Goal: Information Seeking & Learning: Learn about a topic

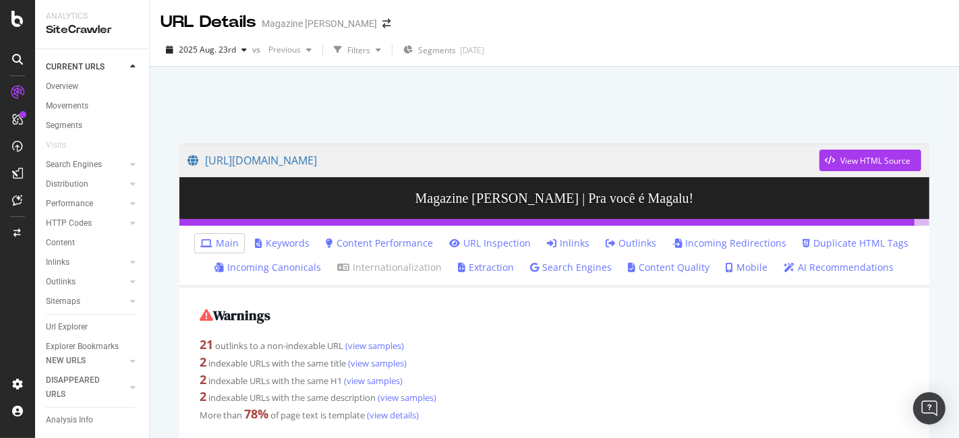
click at [67, 32] on div "SiteCrawler" at bounding box center [92, 30] width 92 height 16
click at [16, 23] on icon at bounding box center [17, 19] width 12 height 16
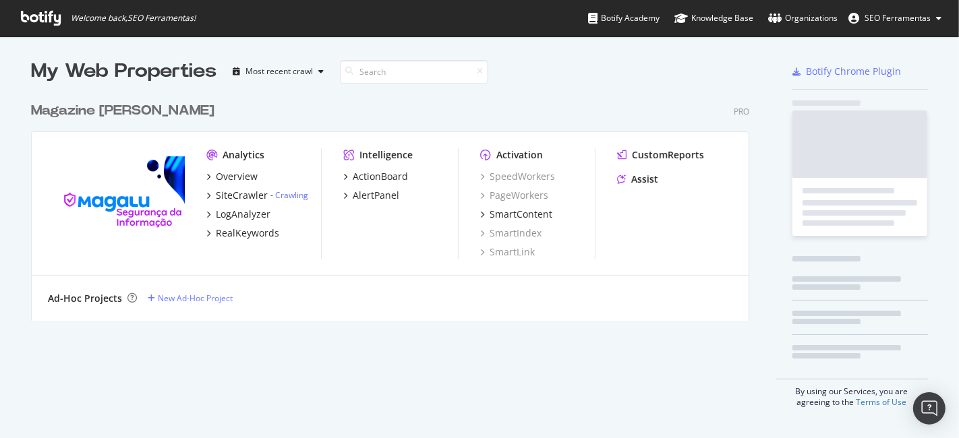
scroll to position [427, 936]
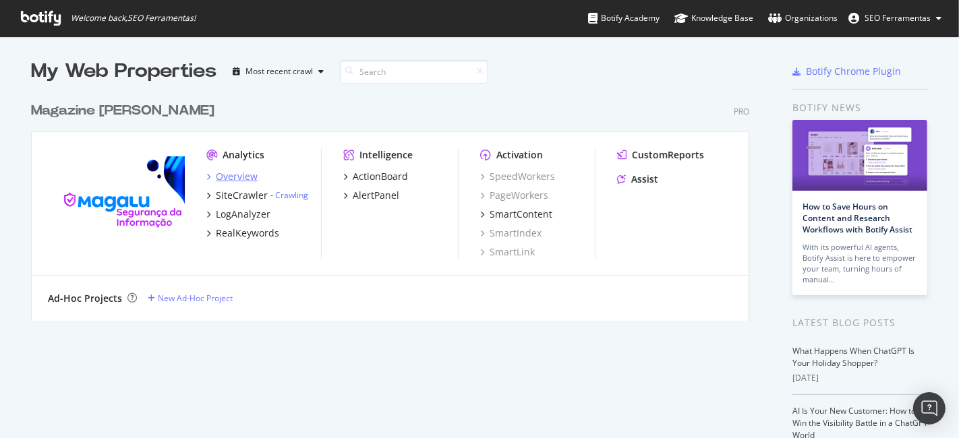
click at [235, 176] on div "Overview" at bounding box center [237, 176] width 42 height 13
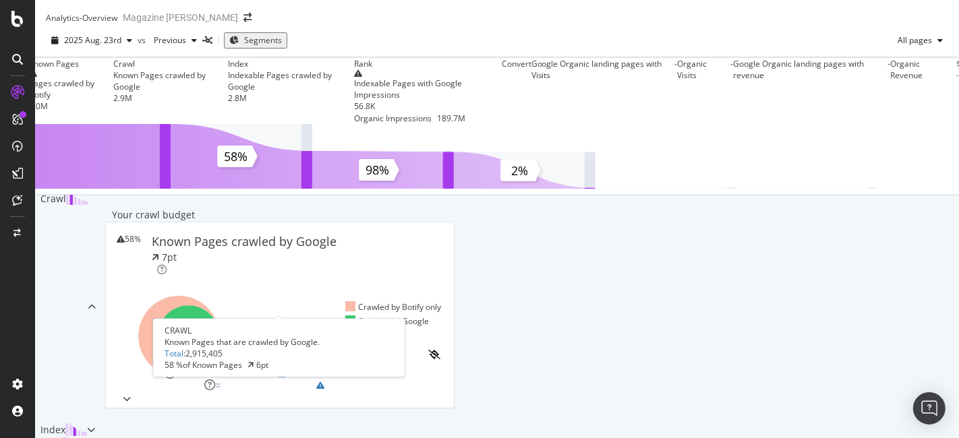
click at [228, 69] on div "Crawl" at bounding box center [170, 63] width 115 height 11
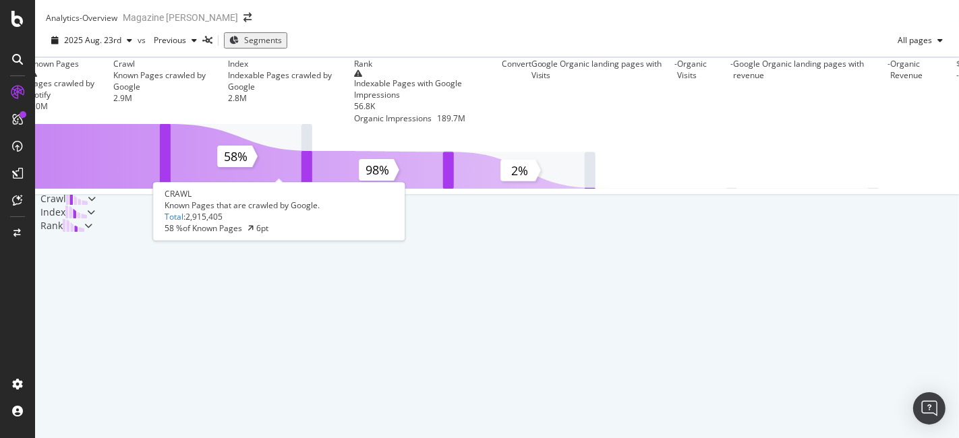
scroll to position [150, 0]
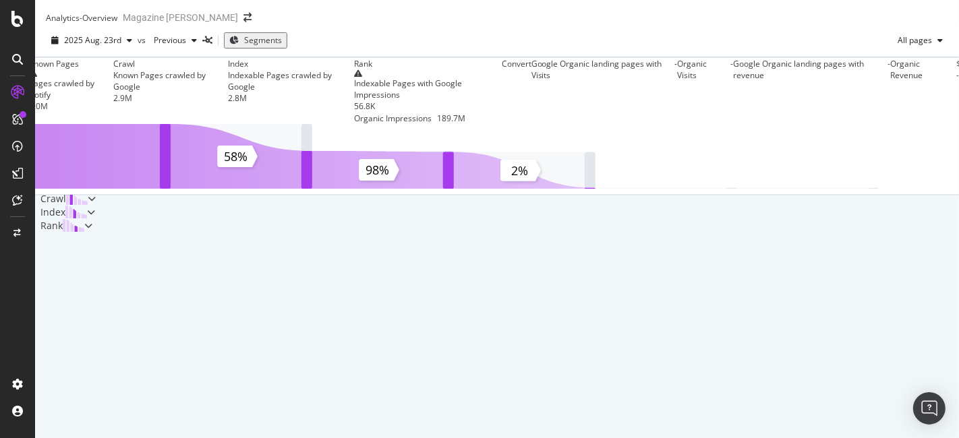
click at [66, 203] on div "Crawl" at bounding box center [53, 198] width 26 height 13
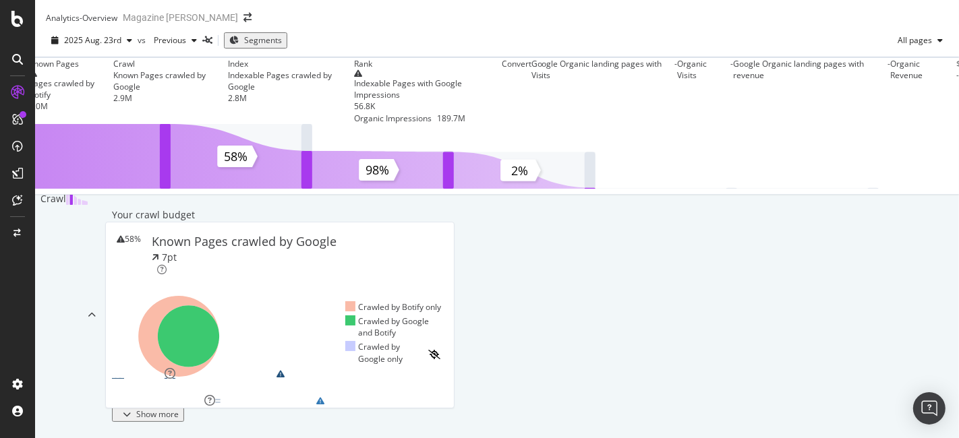
scroll to position [398, 0]
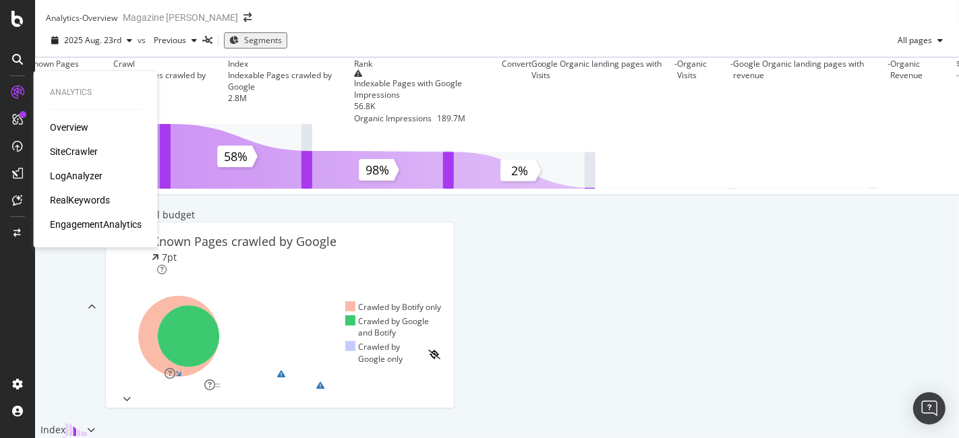
click at [69, 151] on div "SiteCrawler" at bounding box center [74, 151] width 48 height 13
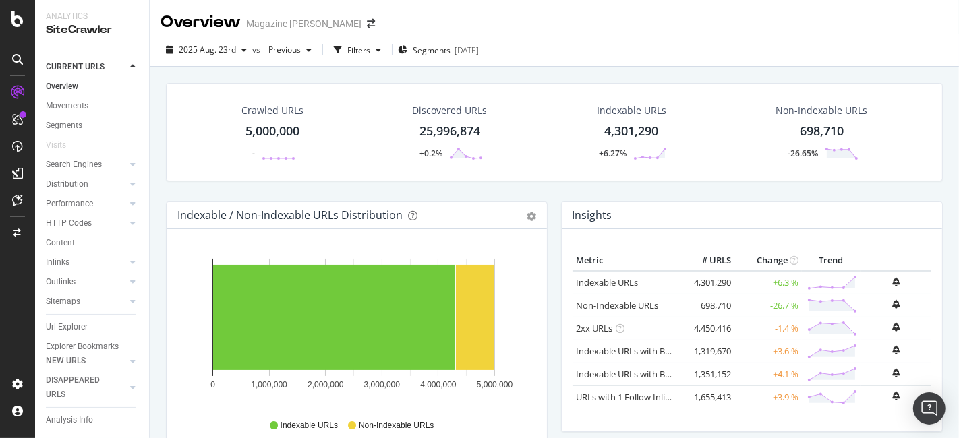
click at [264, 130] on div "5,000,000" at bounding box center [272, 132] width 54 height 18
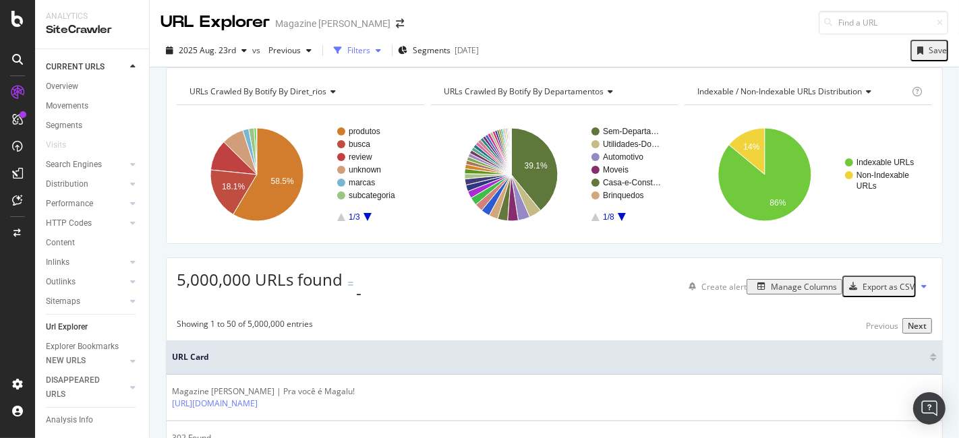
click at [359, 51] on div "Filters" at bounding box center [358, 49] width 23 height 11
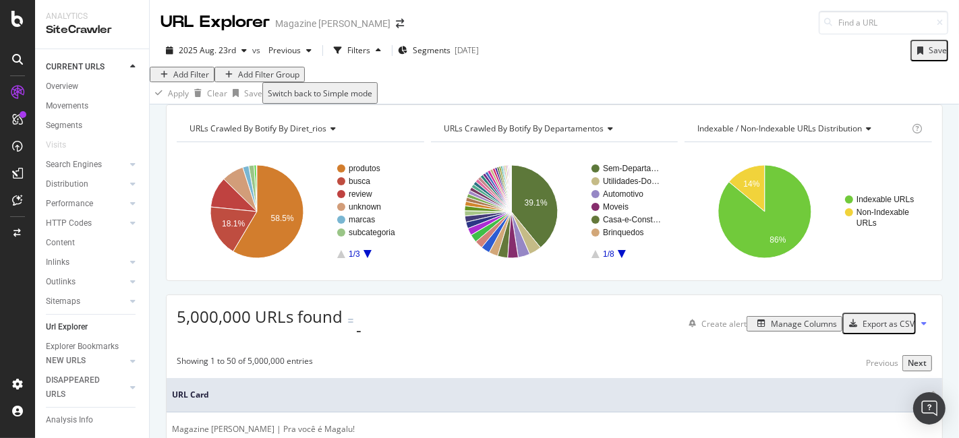
click at [206, 80] on div "Add Filter" at bounding box center [191, 74] width 36 height 11
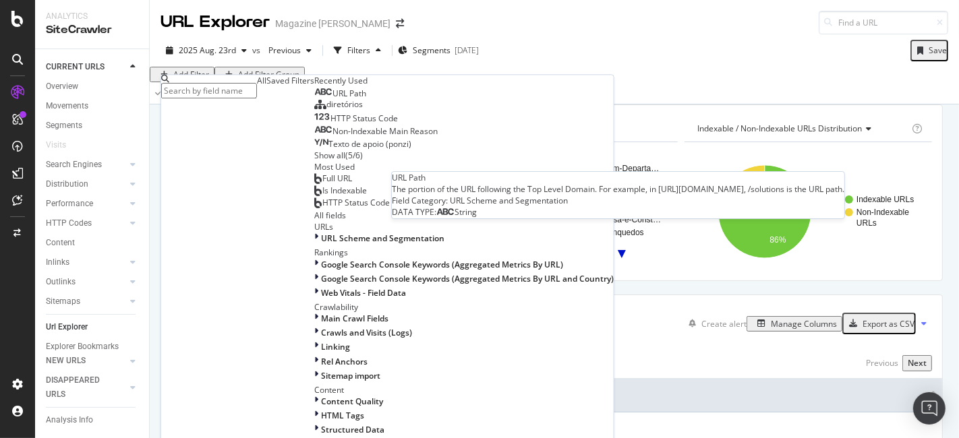
click at [314, 100] on div "URL Path" at bounding box center [340, 94] width 52 height 11
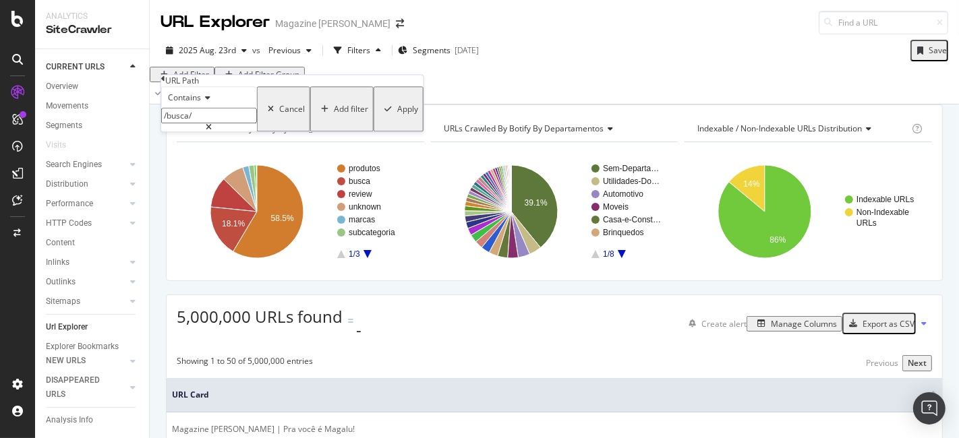
type input "/busca/"
click at [397, 115] on div "Apply" at bounding box center [407, 109] width 21 height 11
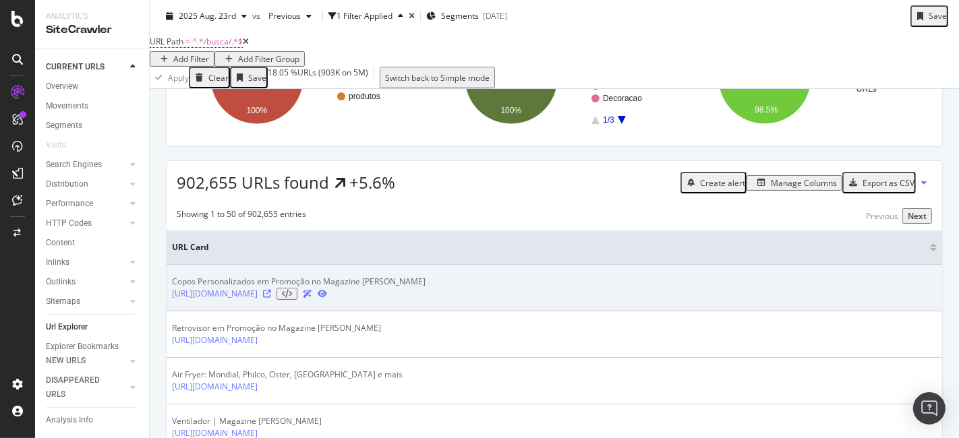
scroll to position [224, 0]
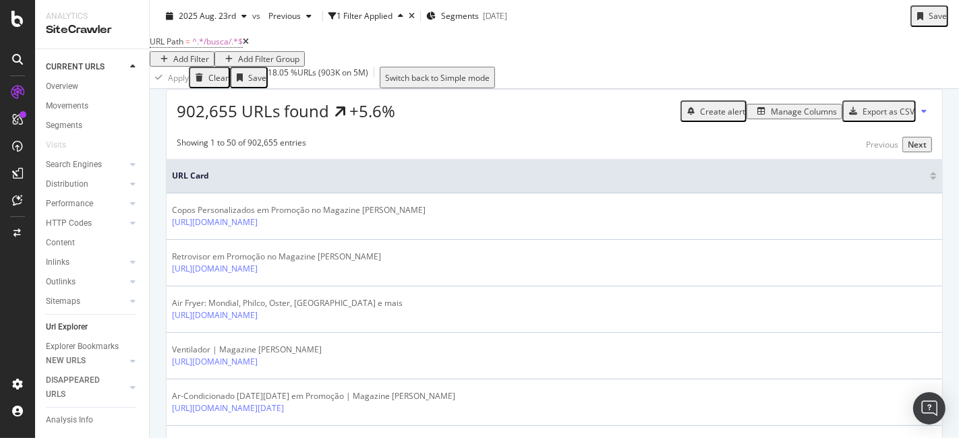
click at [779, 121] on div "902,655 URLs found +5.6% Create alert Manage Columns Export as CSV" at bounding box center [554, 106] width 775 height 33
click at [787, 117] on div "Manage Columns" at bounding box center [804, 111] width 66 height 11
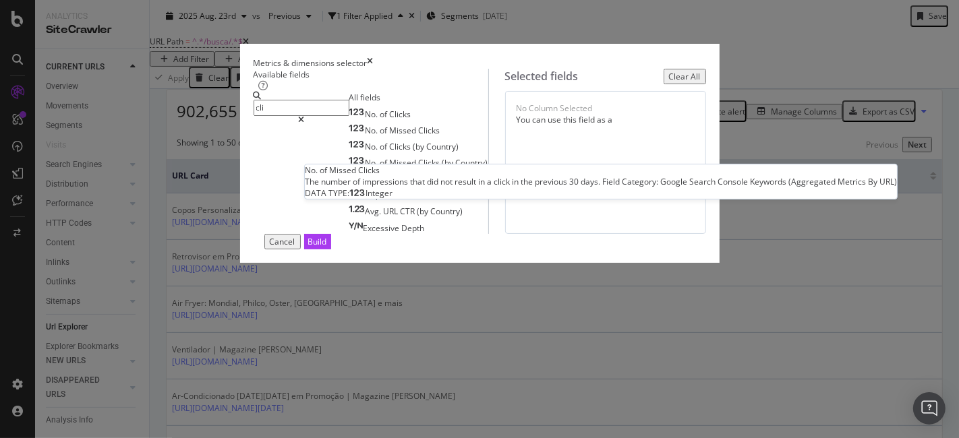
scroll to position [0, 0]
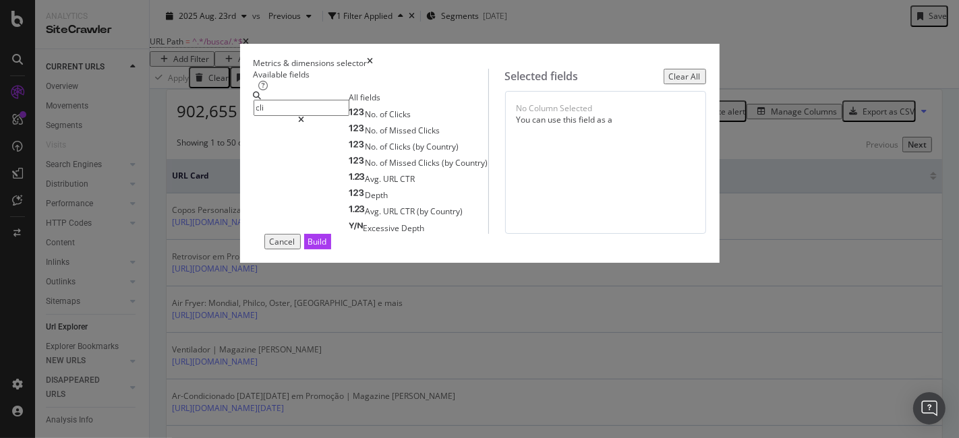
type input "cli"
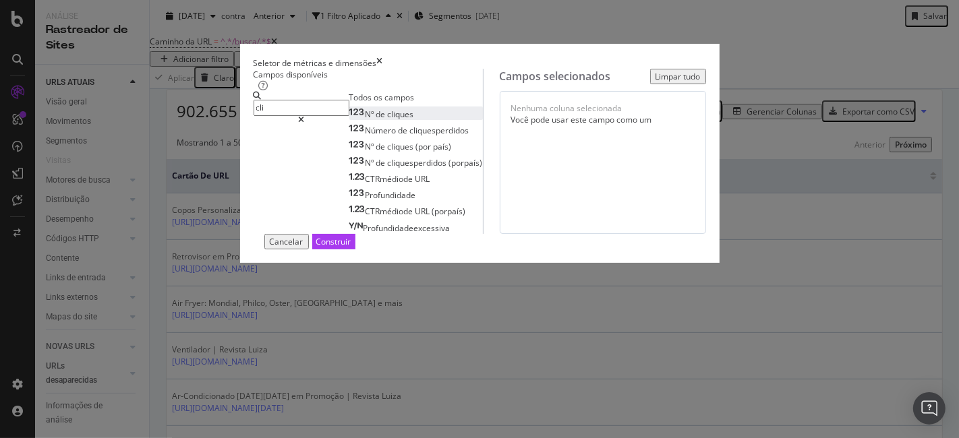
click at [363, 120] on div "Nº de cliques" at bounding box center [381, 114] width 65 height 11
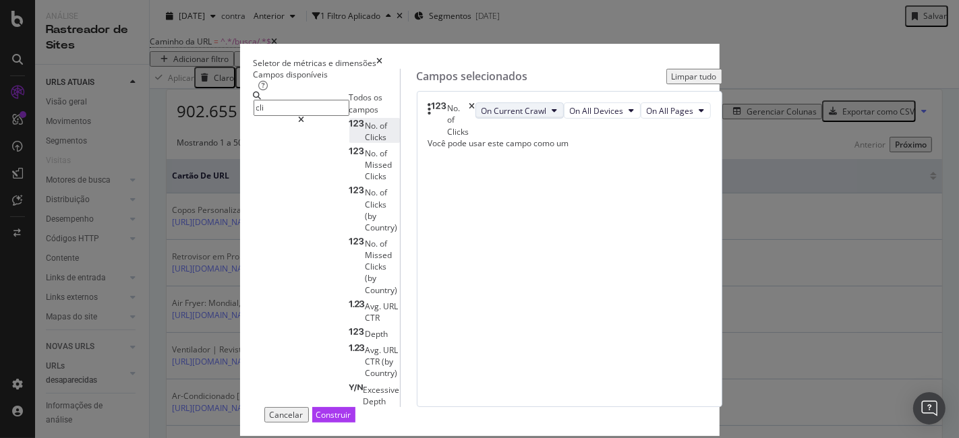
click at [547, 117] on span "On Current Crawl" at bounding box center [513, 110] width 65 height 11
click at [702, 201] on div "No. of Clicks On Current Crawl On All Devices On All Pages Você pode usar este …" at bounding box center [569, 249] width 305 height 316
click at [634, 115] on icon "modal" at bounding box center [631, 111] width 5 height 8
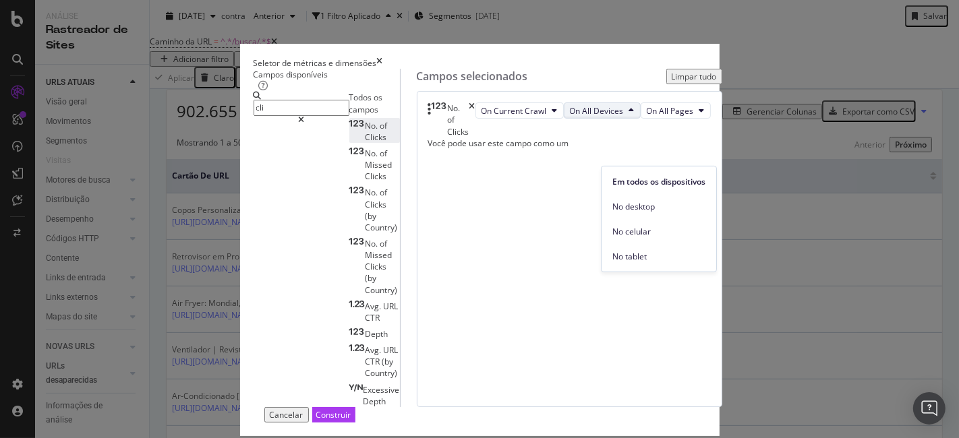
click at [593, 292] on div "No. of Clicks On Current Crawl On All Devices On All Pages Você pode usar este …" at bounding box center [569, 249] width 305 height 316
click at [694, 117] on span "On All Pages" at bounding box center [669, 110] width 47 height 11
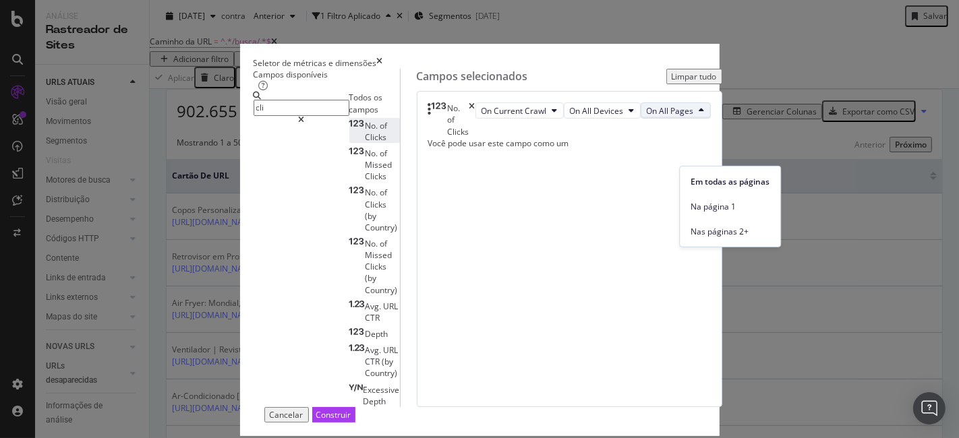
click at [714, 315] on div "No. of Clicks On Current Crawl On All Devices On All Pages Você pode usar este …" at bounding box center [569, 249] width 305 height 316
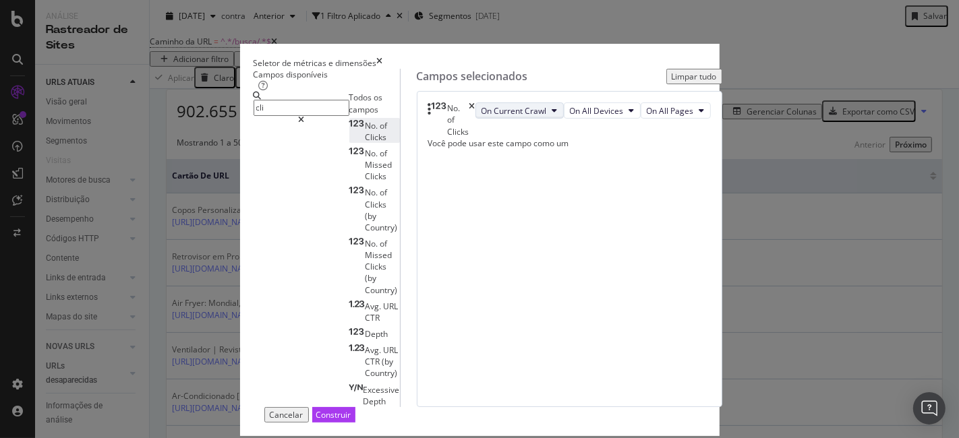
click at [547, 117] on span "On Current Crawl" at bounding box center [513, 110] width 65 height 11
click at [637, 182] on span "No rastreamento atual" at bounding box center [580, 181] width 117 height 12
click at [791, 226] on div "Seletor de métricas e dimensões Campos disponíveis cli Todos os campos No. of C…" at bounding box center [479, 219] width 959 height 438
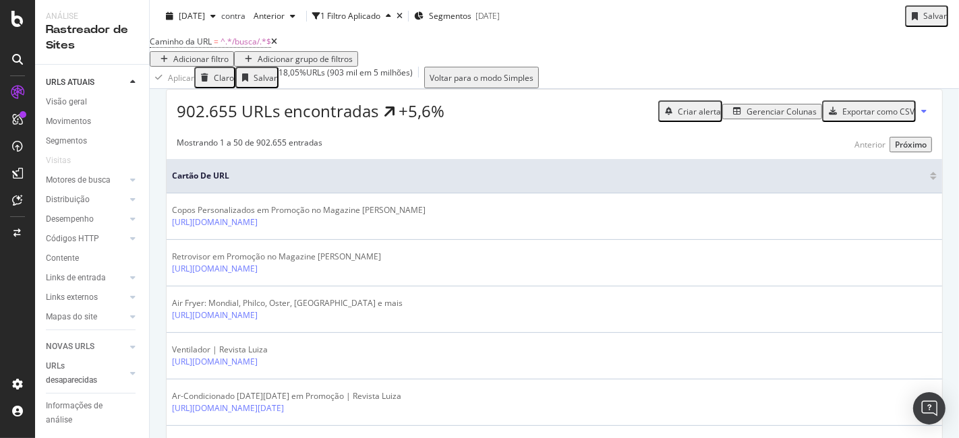
scroll to position [150, 0]
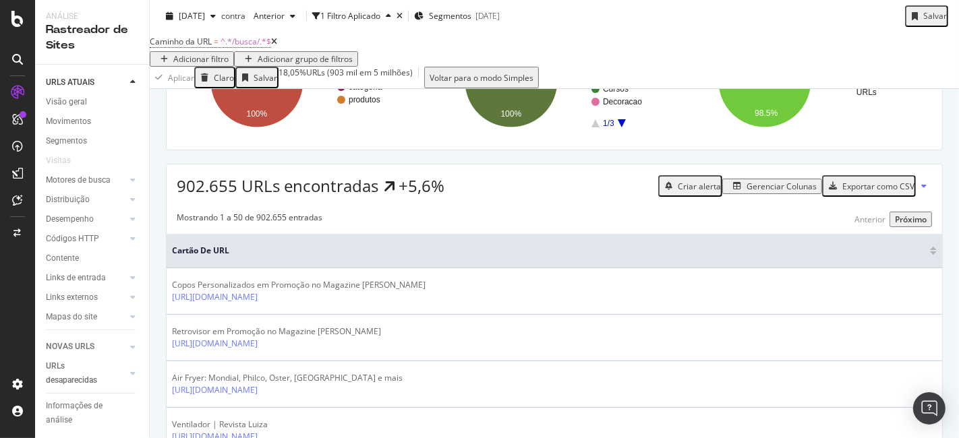
click at [789, 192] on font "Gerenciar Colunas" at bounding box center [781, 186] width 70 height 11
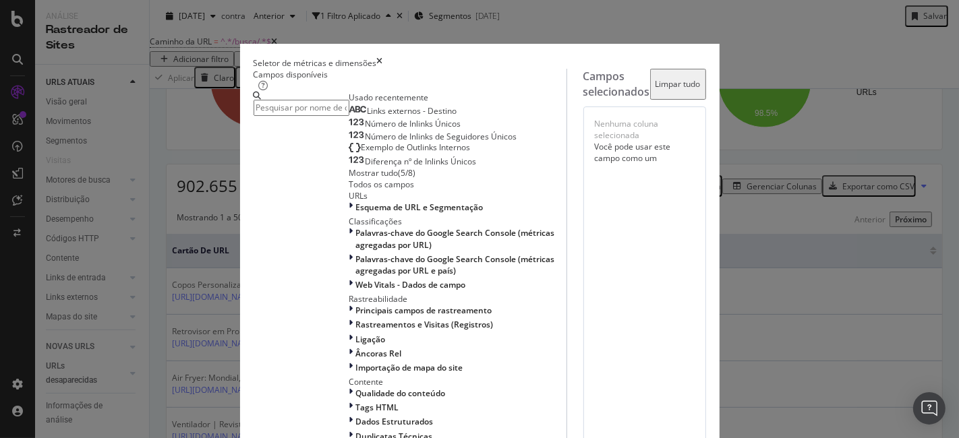
click at [321, 115] on input "modal" at bounding box center [301, 108] width 96 height 16
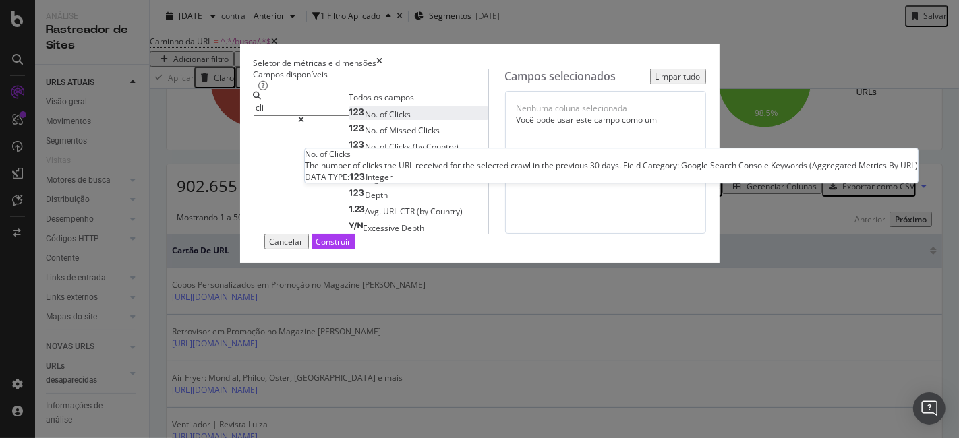
type input "cli"
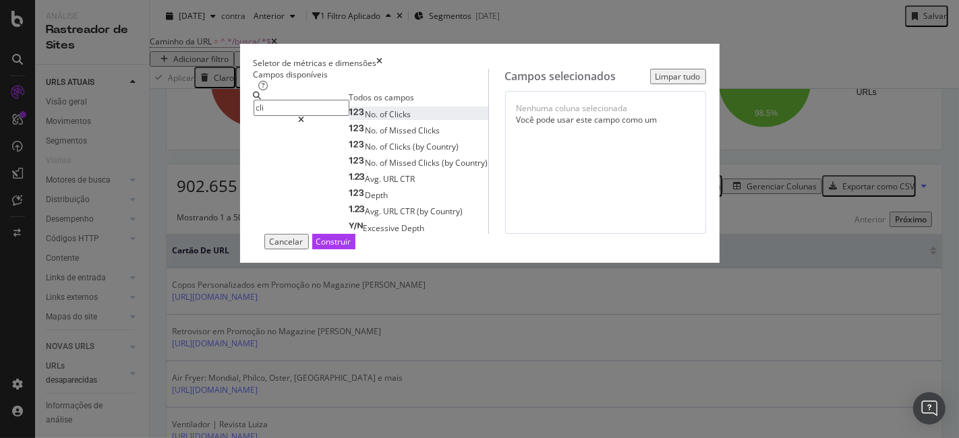
click at [349, 120] on div "No. of Clicks" at bounding box center [380, 114] width 62 height 11
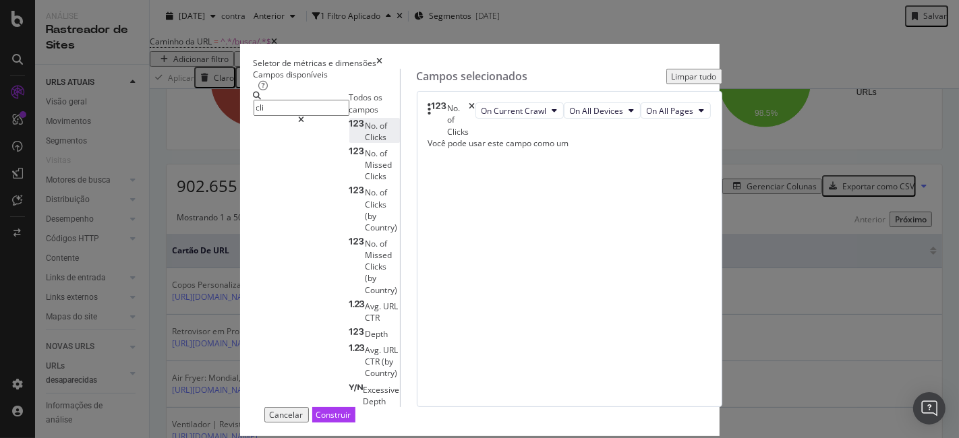
click at [351, 409] on font "Construir" at bounding box center [333, 414] width 35 height 11
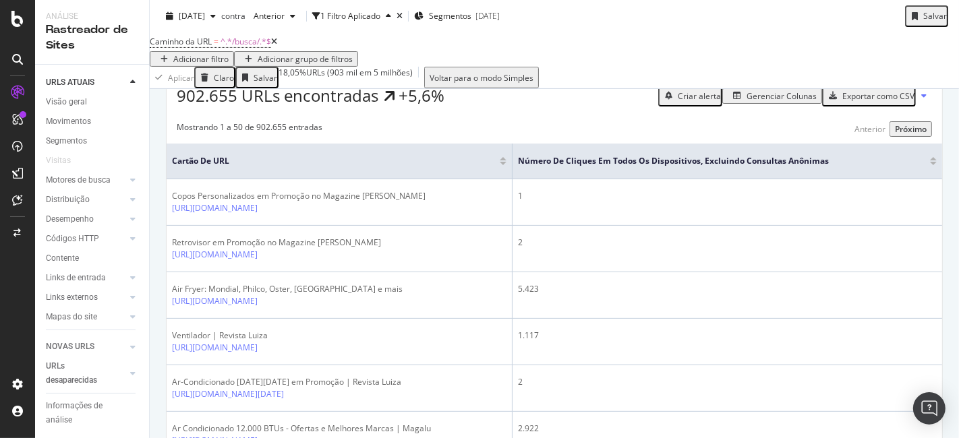
scroll to position [224, 0]
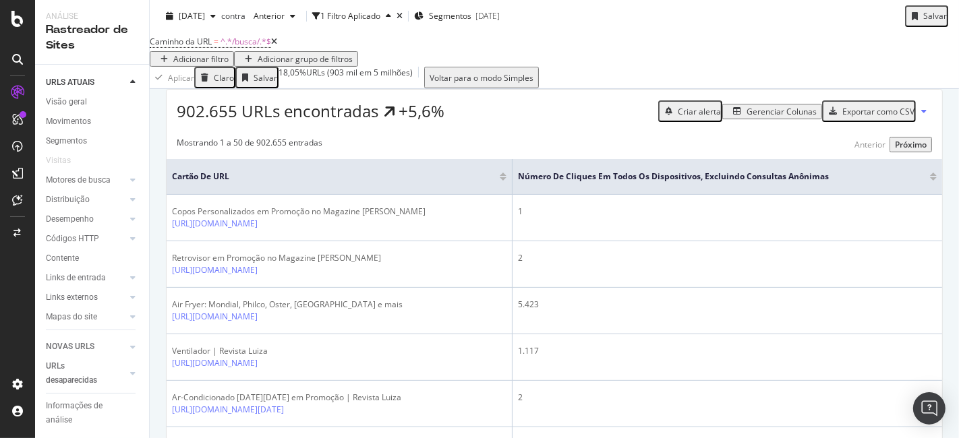
click at [782, 117] on font "Gerenciar Colunas" at bounding box center [781, 111] width 70 height 11
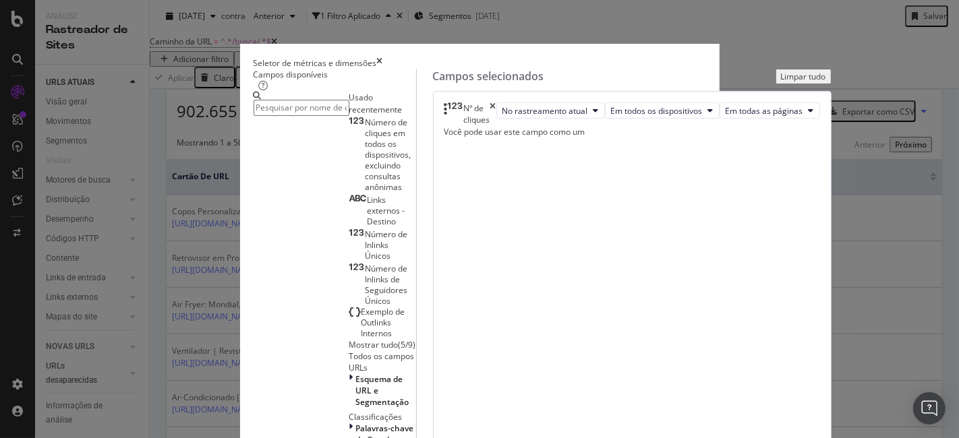
click at [812, 164] on div "Seletor de métricas e dimensões Campos disponíveis Usado recentemente Número de…" at bounding box center [479, 219] width 959 height 438
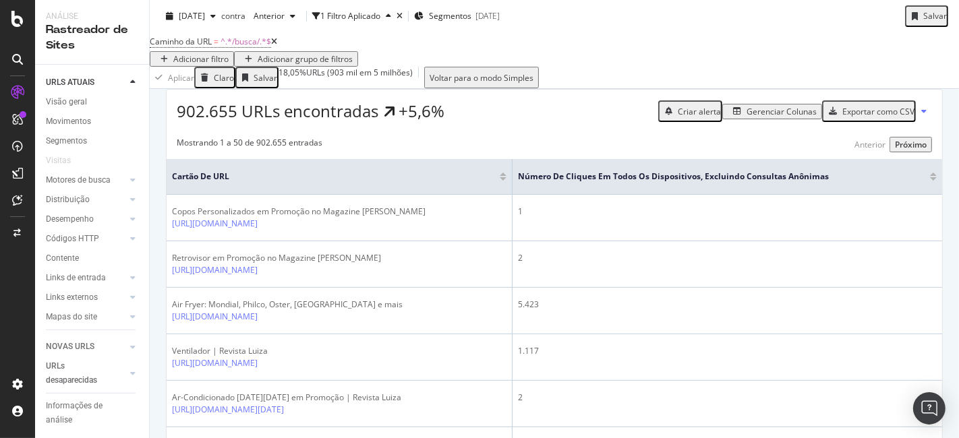
click at [743, 117] on div "Gerenciar Colunas" at bounding box center [771, 111] width 89 height 11
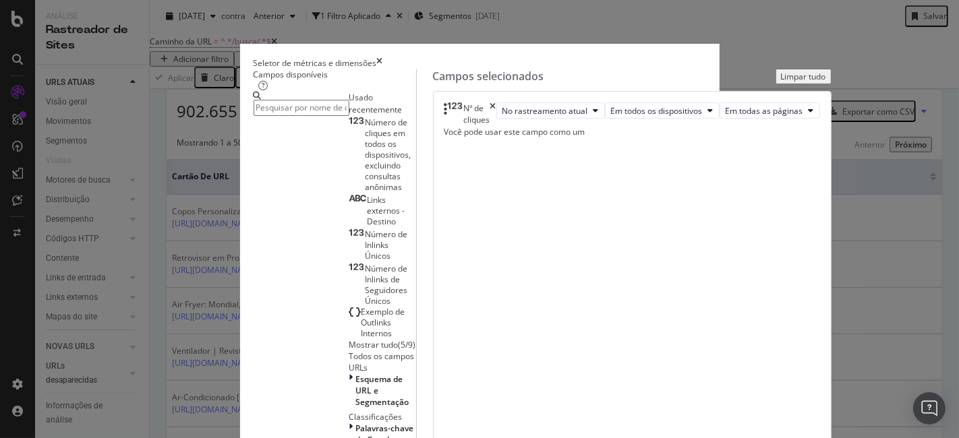
scroll to position [0, 0]
click at [349, 339] on font "Mostrar tudo" at bounding box center [373, 344] width 49 height 11
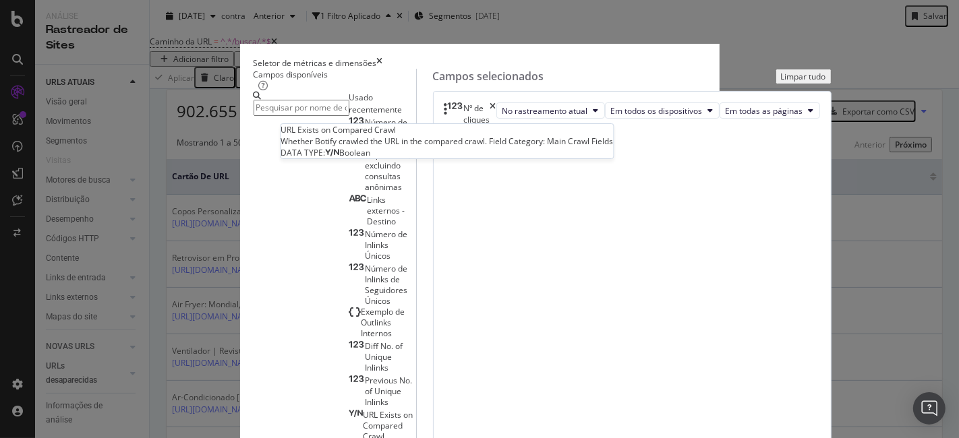
click at [416, 410] on div "URL Exists on Compared Crawl" at bounding box center [382, 426] width 67 height 32
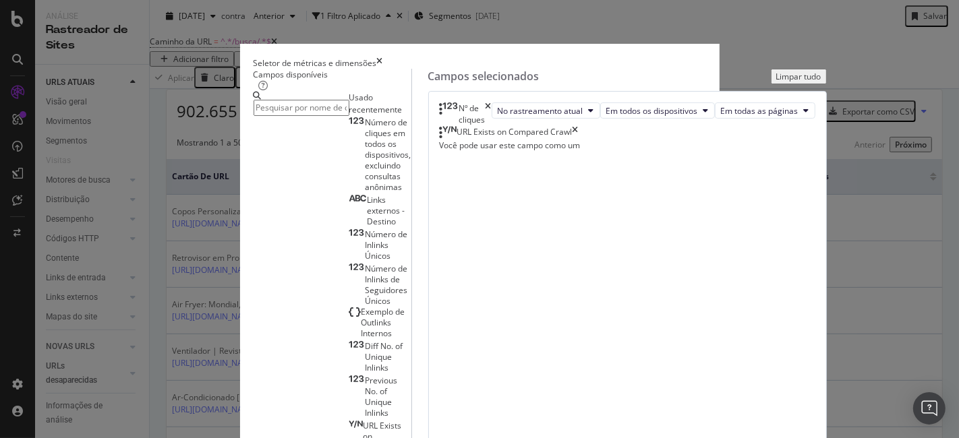
drag, startPoint x: 747, startPoint y: 206, endPoint x: 731, endPoint y: 212, distance: 16.6
click at [578, 140] on icon "times" at bounding box center [575, 132] width 6 height 13
click at [322, 115] on input "modal" at bounding box center [301, 108] width 96 height 16
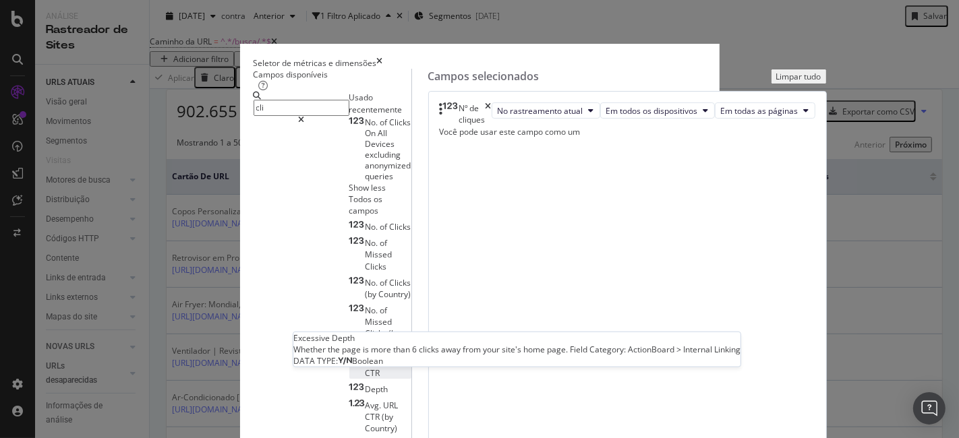
scroll to position [38, 0]
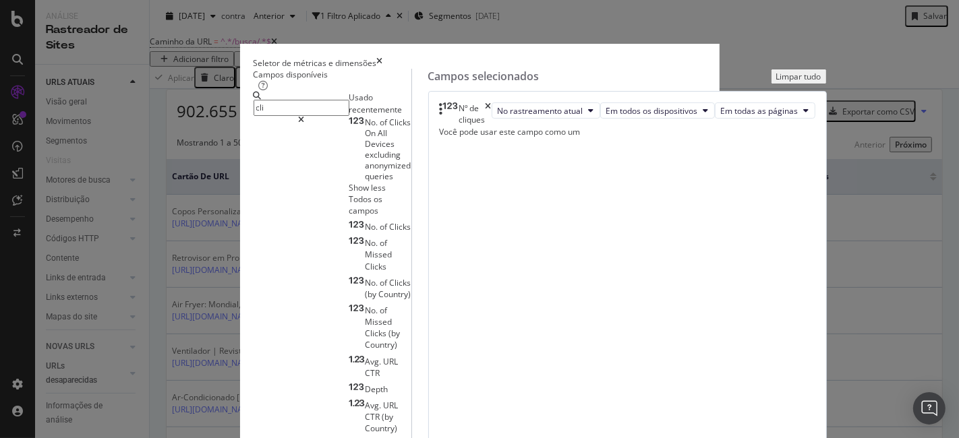
type input "cli"
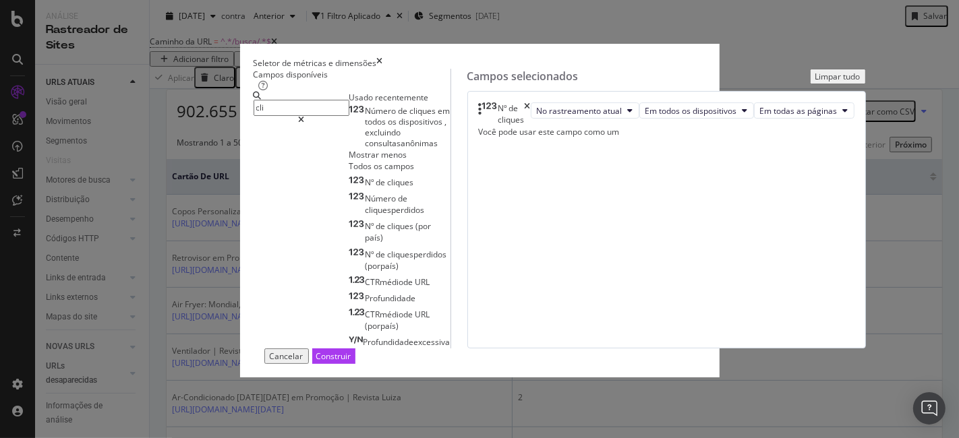
scroll to position [0, 0]
click at [706, 57] on div "Seletor de métricas e dimensões" at bounding box center [479, 62] width 452 height 11
click at [383, 57] on icon "vezes" at bounding box center [380, 62] width 6 height 11
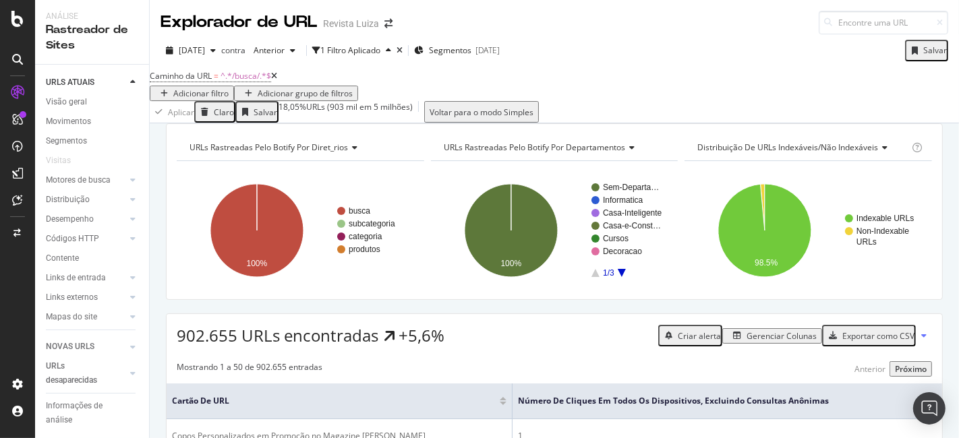
click at [229, 88] on div "Adicionar filtro" at bounding box center [191, 93] width 73 height 11
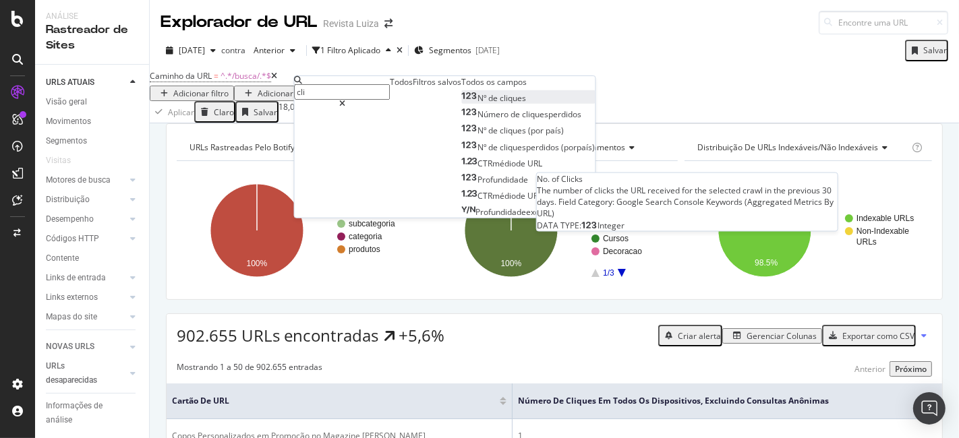
type input "cli"
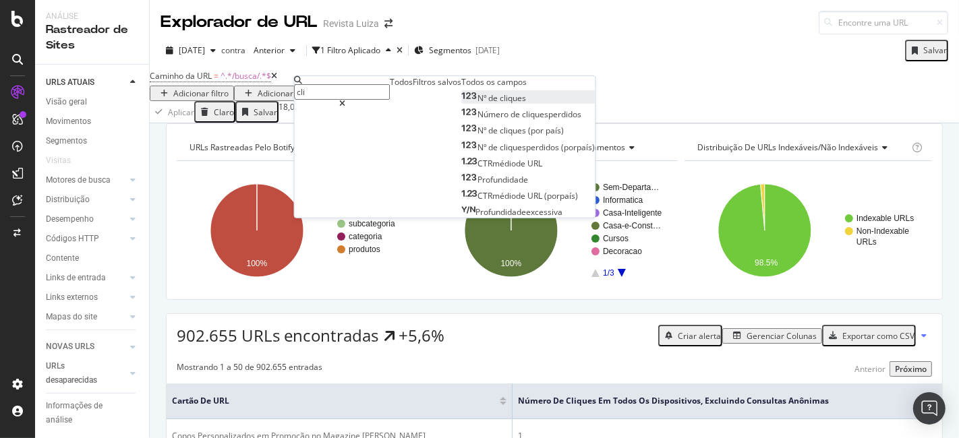
click at [462, 104] on div "Nº de cliques" at bounding box center [494, 97] width 65 height 11
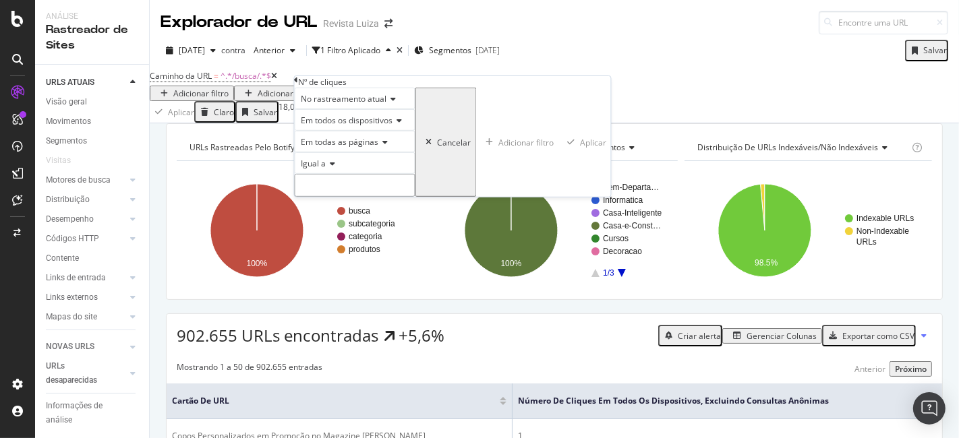
click at [333, 197] on input "number" at bounding box center [355, 185] width 121 height 23
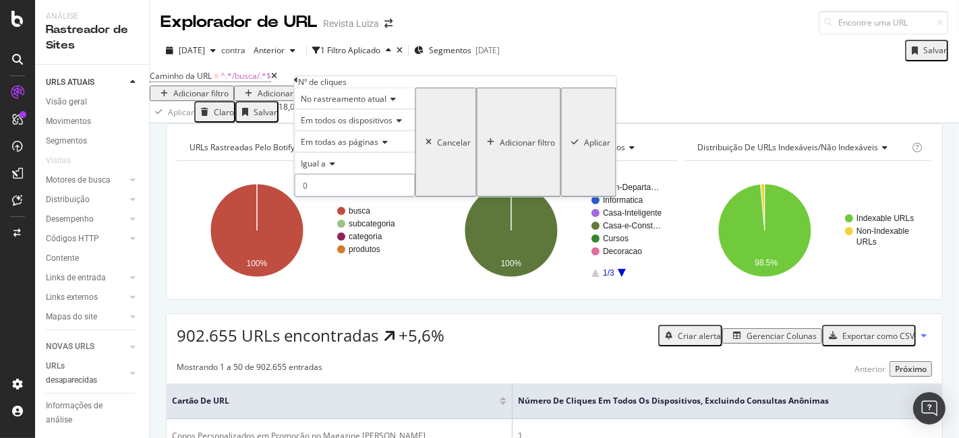
type input "0"
click at [584, 148] on font "Aplicar" at bounding box center [597, 141] width 26 height 11
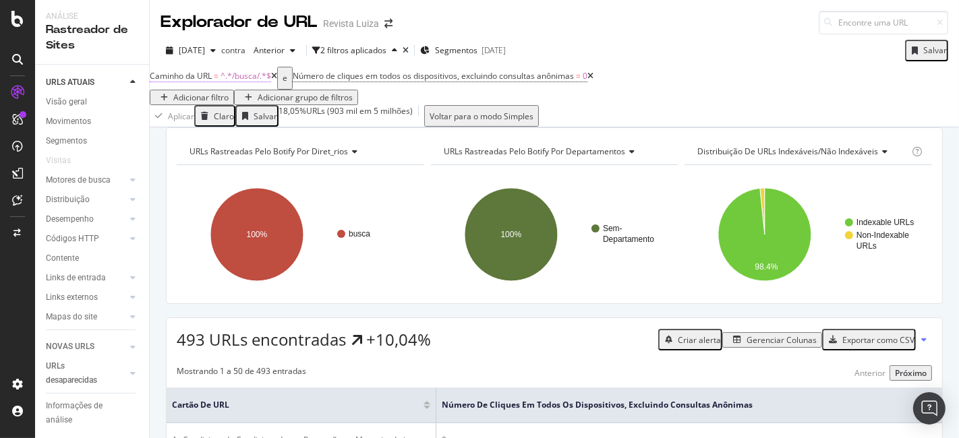
click at [251, 82] on font "^.*/busca/.*$" at bounding box center [245, 75] width 51 height 11
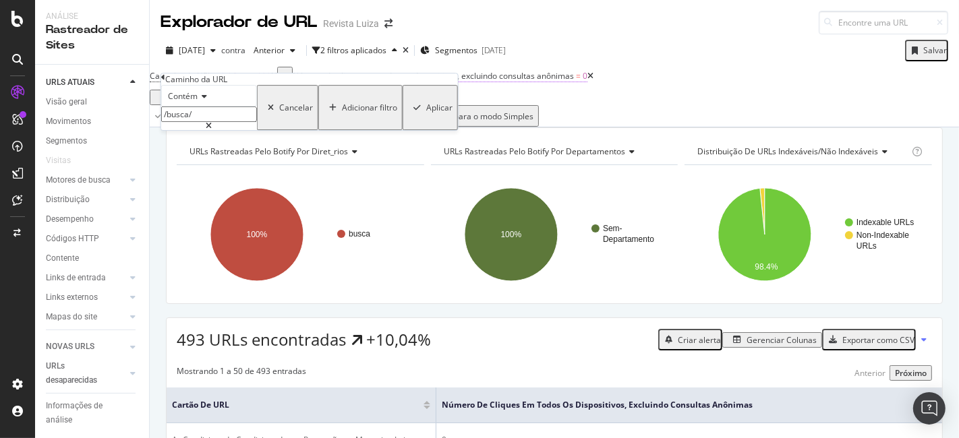
click at [402, 82] on font "Número de cliques em todos os dispositivos, excluindo consultas anônimas" at bounding box center [433, 75] width 281 height 11
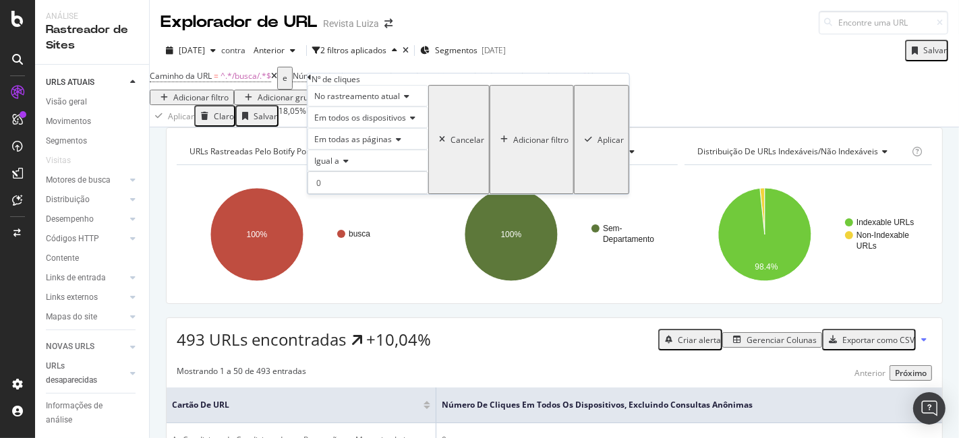
click at [406, 100] on icon at bounding box center [404, 96] width 9 height 8
click at [397, 119] on font "No rastreamento atual" at bounding box center [354, 113] width 86 height 11
click at [402, 128] on div "Em todos os dispositivos" at bounding box center [367, 118] width 121 height 22
click at [428, 128] on div "Em todos os dispositivos" at bounding box center [367, 118] width 121 height 22
click at [407, 150] on div "Em todas as páginas" at bounding box center [367, 139] width 121 height 22
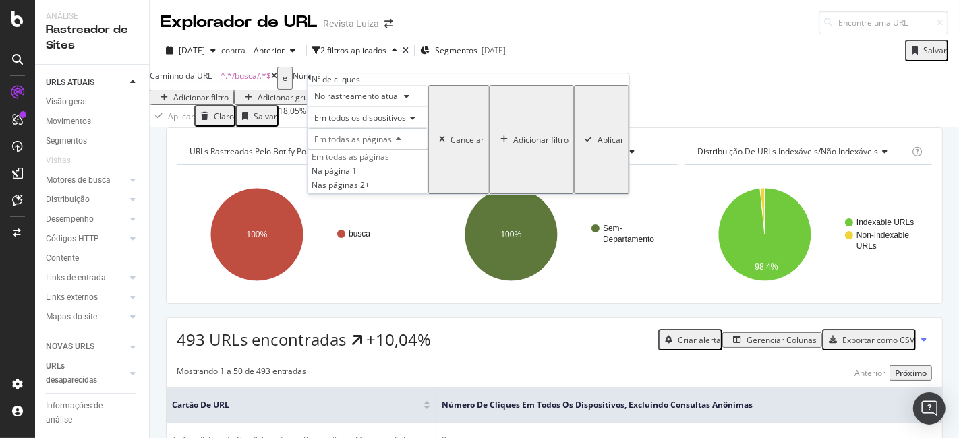
click at [428, 150] on div "Em todas as páginas" at bounding box center [367, 139] width 121 height 22
click at [375, 194] on input "0" at bounding box center [367, 182] width 121 height 23
click at [377, 194] on input "0" at bounding box center [367, 182] width 121 height 23
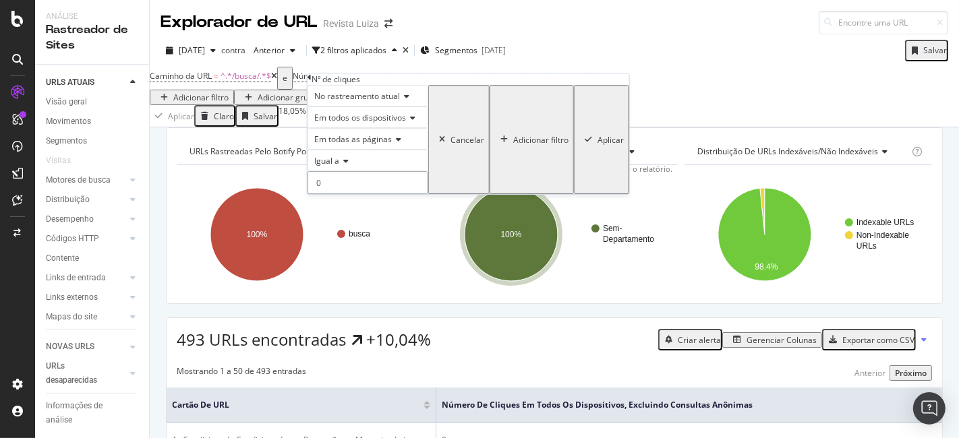
click at [377, 194] on input "0" at bounding box center [367, 182] width 121 height 23
click at [603, 127] on div "URLs rastreadas pelo Botify por diret_rios Gráfico (por valor) Mesa Expandir Ex…" at bounding box center [554, 127] width 809 height 0
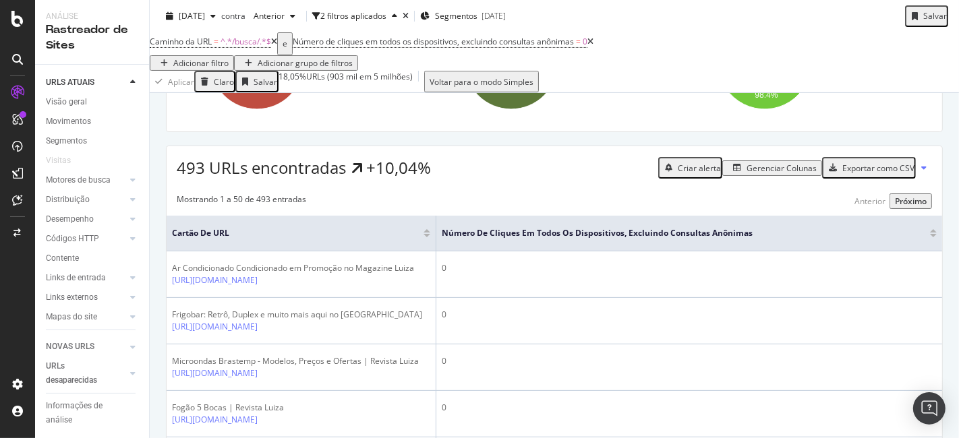
scroll to position [18, 0]
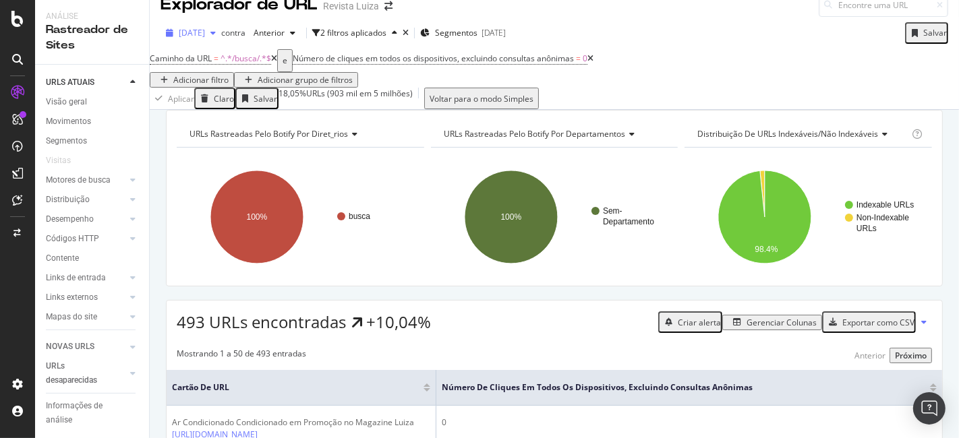
click at [205, 32] on font "[DATE]" at bounding box center [192, 32] width 26 height 11
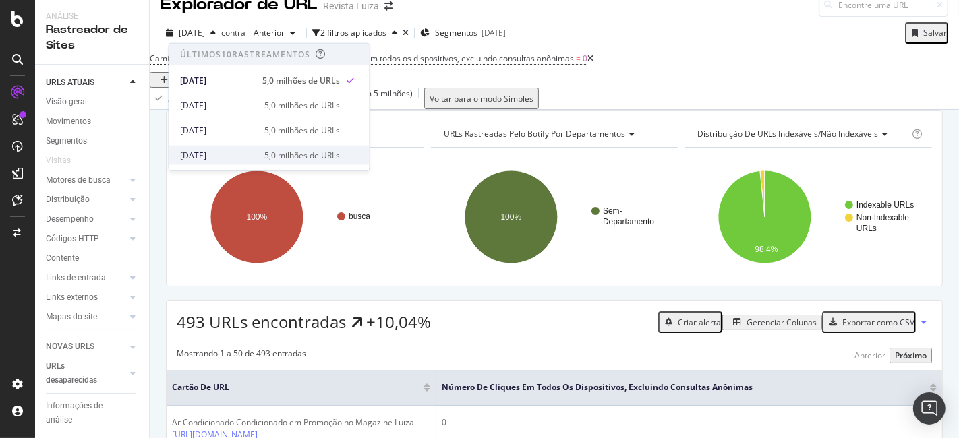
scroll to position [75, 0]
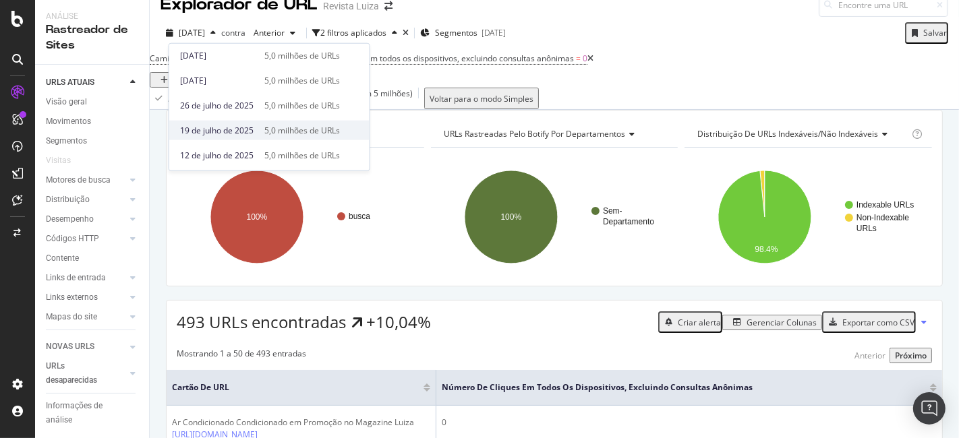
click at [231, 135] on div "[DATE] 5,0 milhões de URLs" at bounding box center [269, 131] width 200 height 20
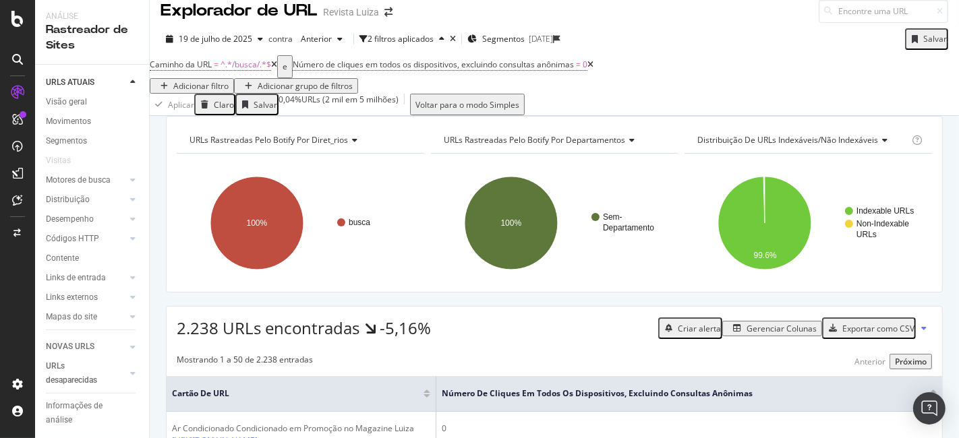
scroll to position [5, 0]
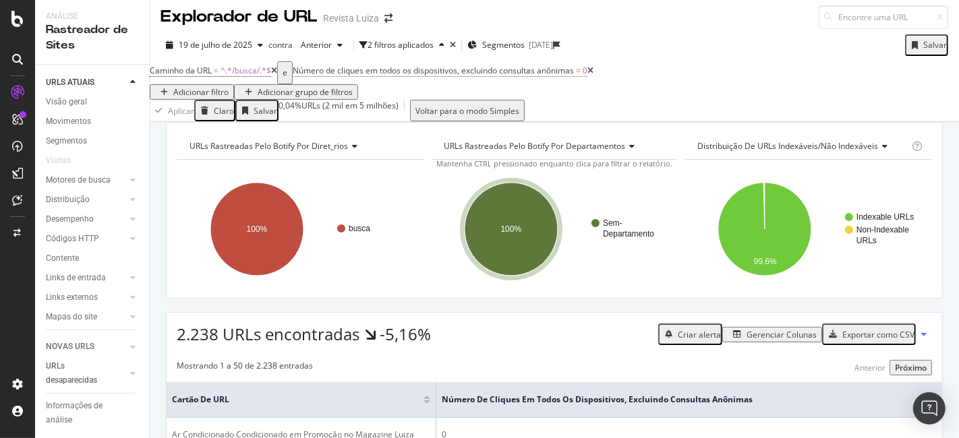
click at [564, 76] on font "Número de cliques em todos os dispositivos, excluindo consultas anônimas" at bounding box center [433, 70] width 281 height 11
click at [627, 116] on div "Aplicar Claro Salvar 0,04% URLs ( 2 mil em 5 milhões ) Voltar para o modo Simpl…" at bounding box center [554, 111] width 809 height 22
click at [220, 49] on font "19 de julho de 2025" at bounding box center [215, 44] width 73 height 11
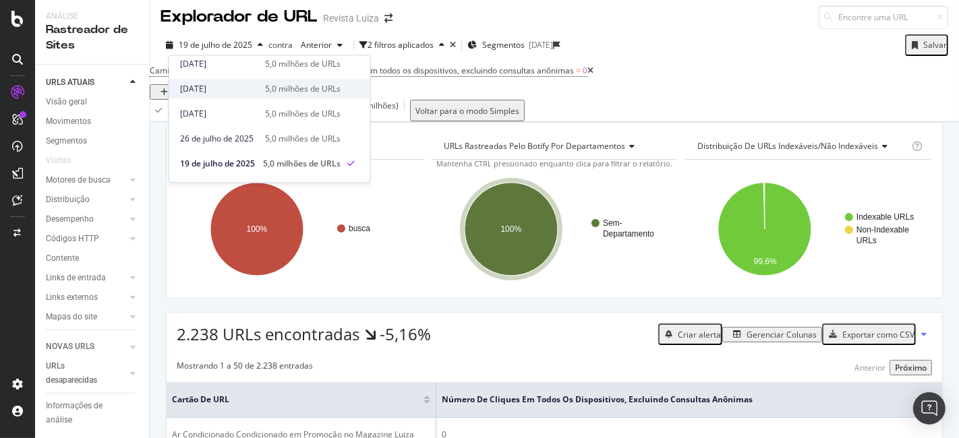
scroll to position [75, 0]
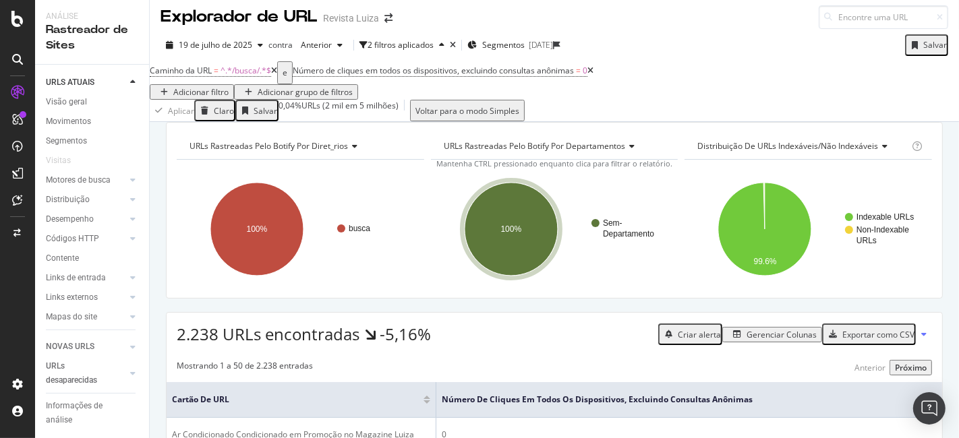
click at [477, 118] on div "Aplicar Claro Salvar 0,04% URLs ( 2 mil em 5 milhões ) Voltar para o modo Simpl…" at bounding box center [554, 111] width 809 height 22
click at [218, 41] on font "19 de julho de 2025" at bounding box center [215, 44] width 73 height 11
click at [638, 61] on div "Caminho da URL = ^.*/busca/.*$ e Número de cliques em todos os dispositivos, ex…" at bounding box center [554, 80] width 809 height 38
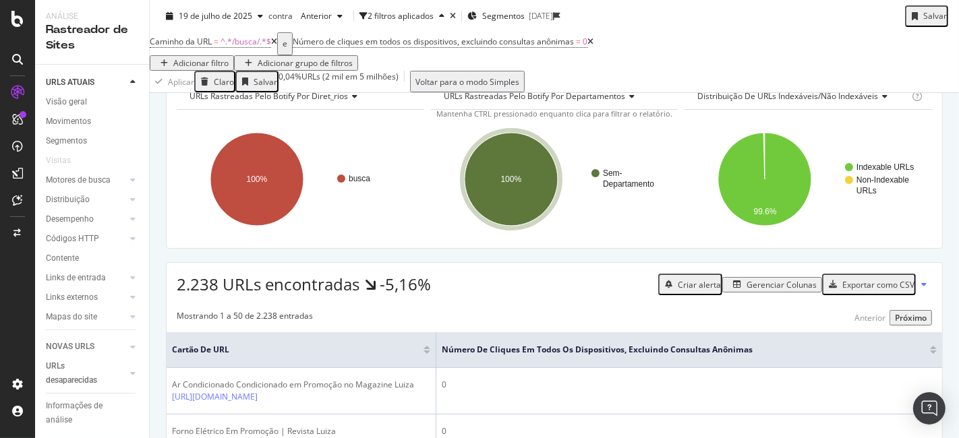
scroll to position [0, 0]
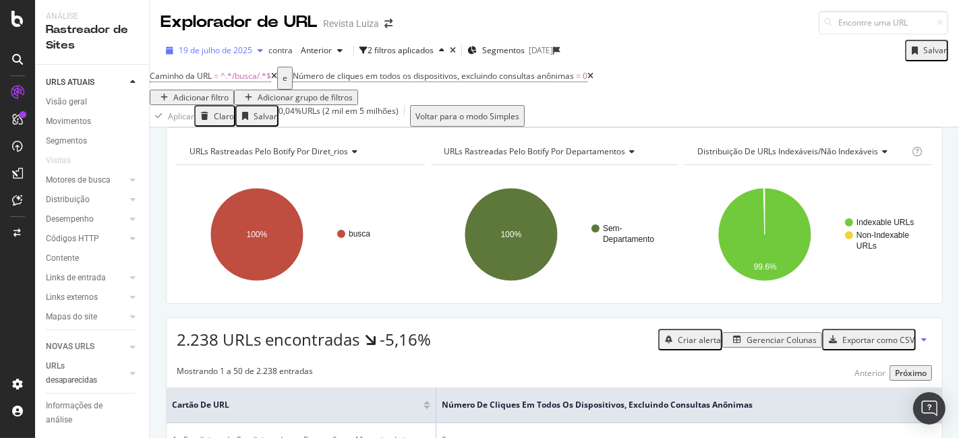
click at [235, 42] on div "19 de julho de 2025" at bounding box center [214, 50] width 108 height 20
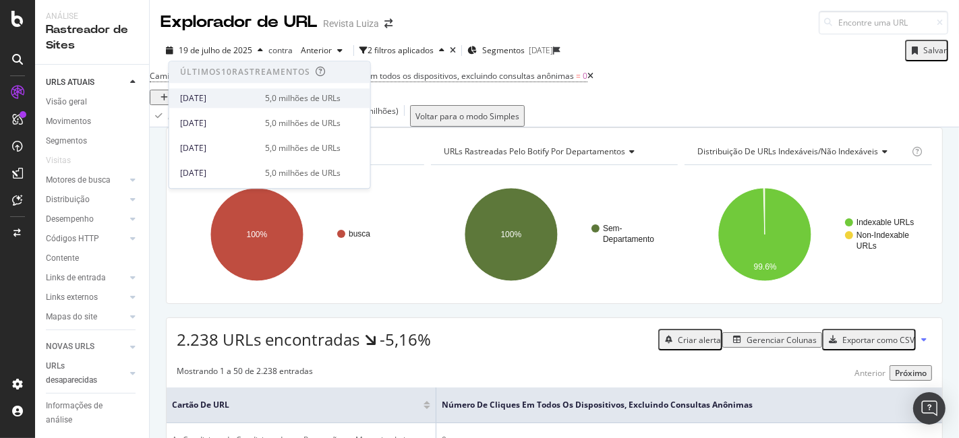
click at [215, 92] on div "[DATE]" at bounding box center [218, 98] width 77 height 12
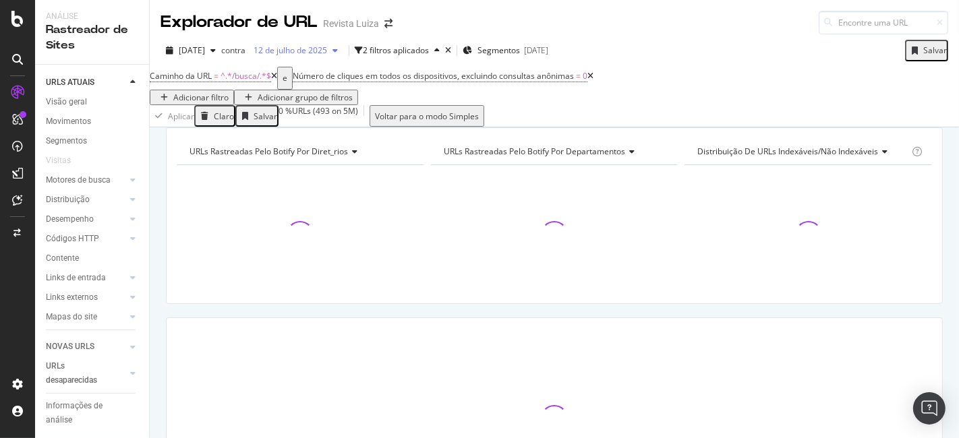
click at [343, 53] on div "button" at bounding box center [335, 51] width 16 height 8
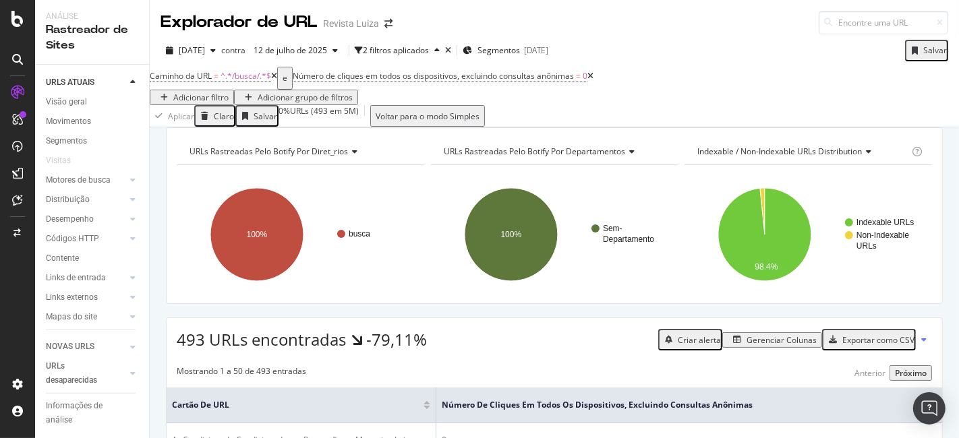
click at [252, 127] on div "URLs rastreadas pelo Botify por diret_rios Gráfico (por valor) Mesa Expandir Ex…" at bounding box center [554, 127] width 809 height 0
click at [338, 51] on icon "button" at bounding box center [334, 51] width 5 height 8
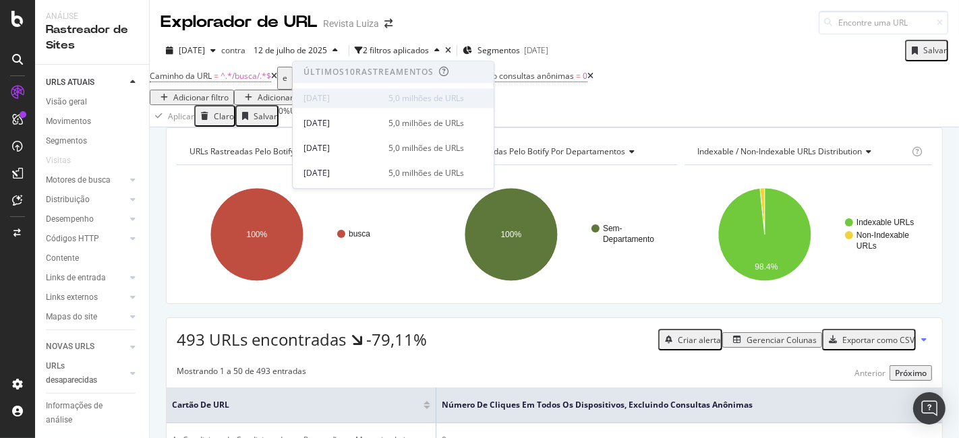
click at [330, 100] on font "[DATE]" at bounding box center [316, 97] width 26 height 11
click at [380, 125] on div "[DATE]" at bounding box center [341, 123] width 77 height 12
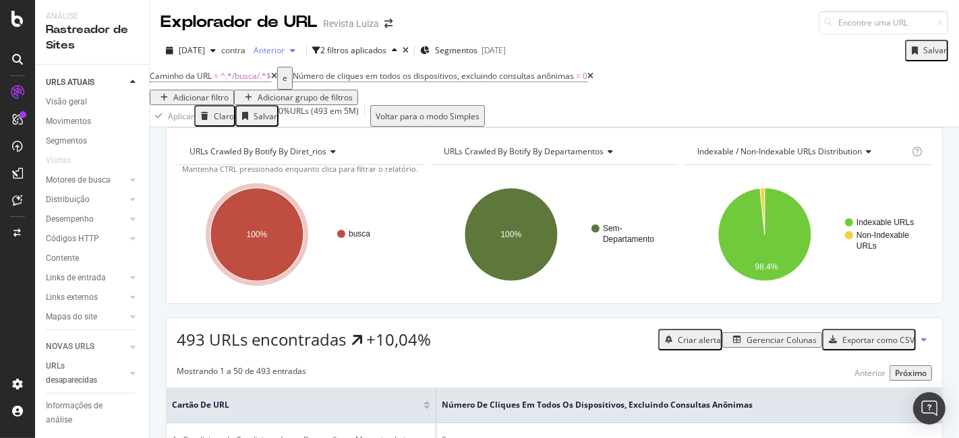
click at [284, 54] on font "Anterior" at bounding box center [268, 49] width 31 height 11
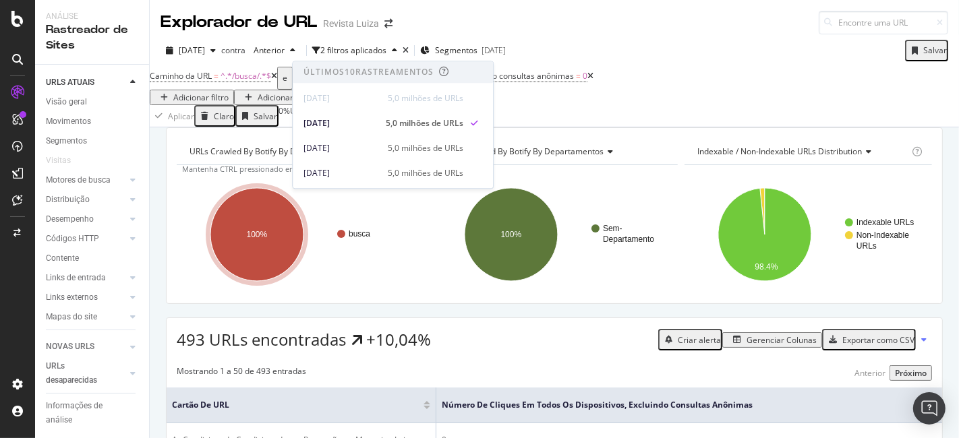
click at [260, 127] on div "URLs Crawled By Botify By diret_rios Gráfico (por valor) Mesa Expandir Exportar…" at bounding box center [554, 127] width 809 height 0
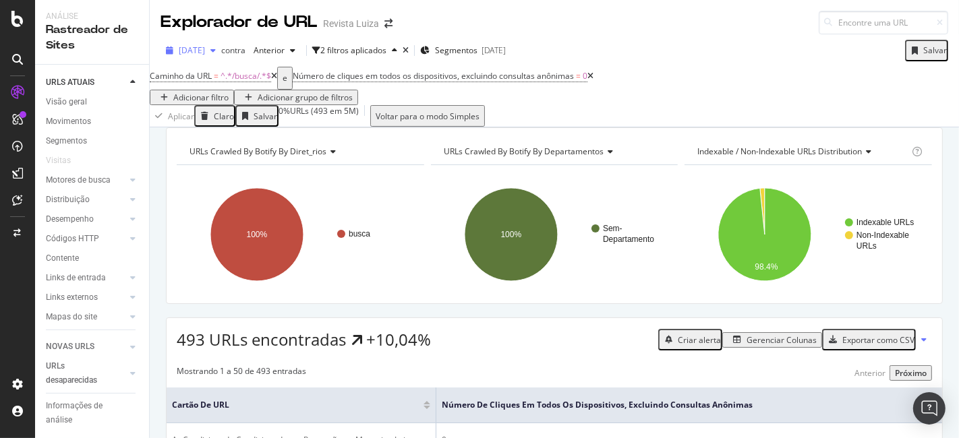
click at [208, 57] on div "[DATE]" at bounding box center [190, 50] width 61 height 20
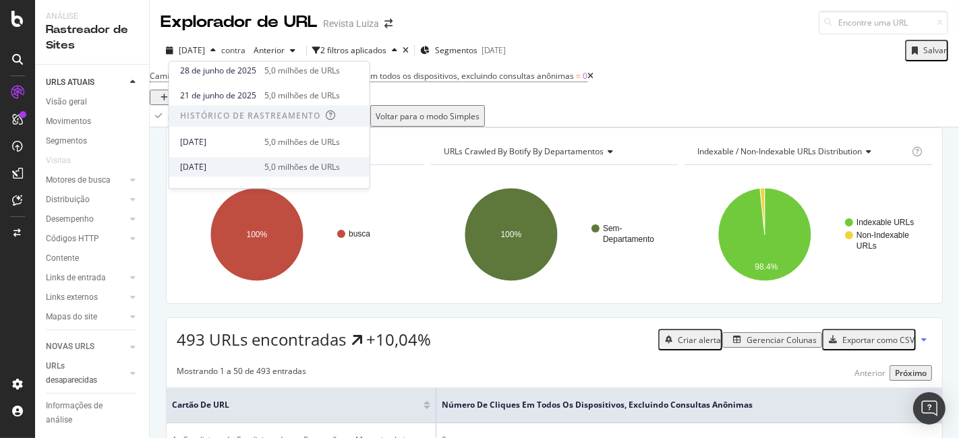
scroll to position [224, 0]
click at [256, 145] on div "[DATE]" at bounding box center [218, 145] width 76 height 12
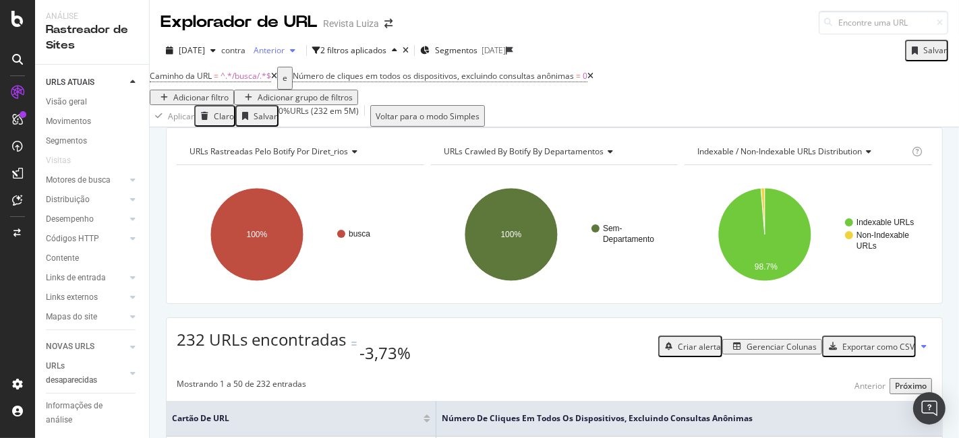
click at [284, 48] on font "Anterior" at bounding box center [268, 49] width 31 height 11
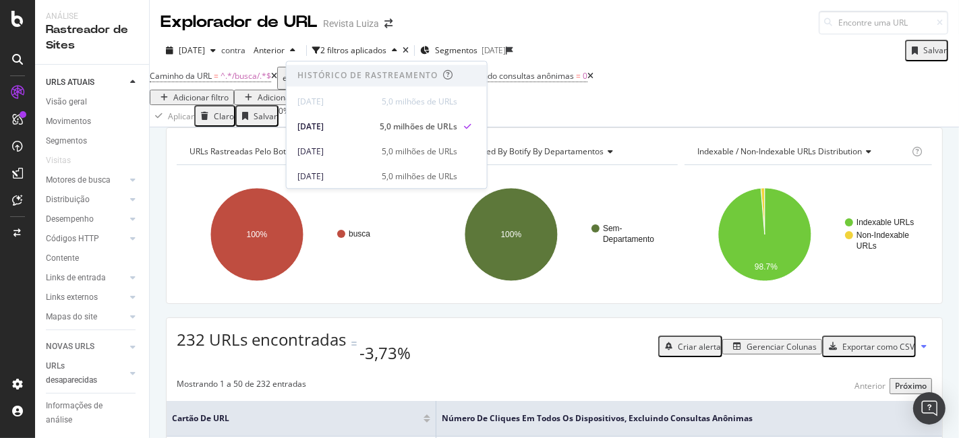
scroll to position [299, 0]
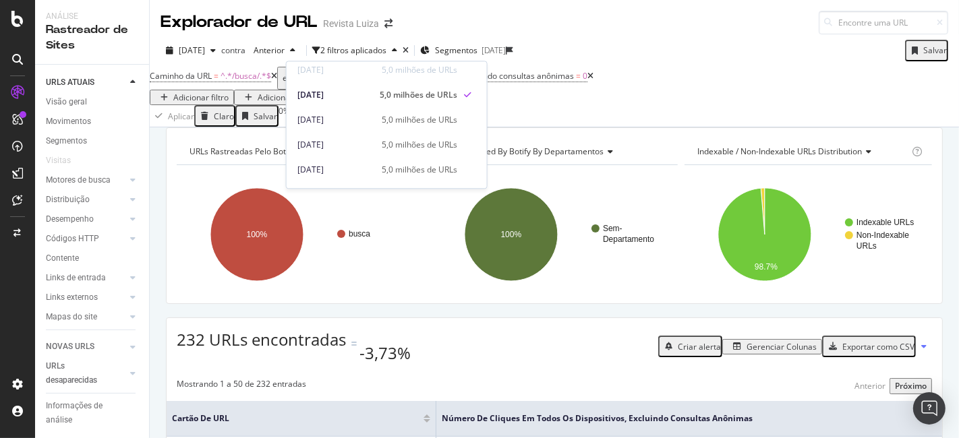
click at [555, 116] on div "Aplicar Claro Salvar 0% URLs ( 232 em 5M ) Voltar para o modo Simples" at bounding box center [554, 116] width 809 height 22
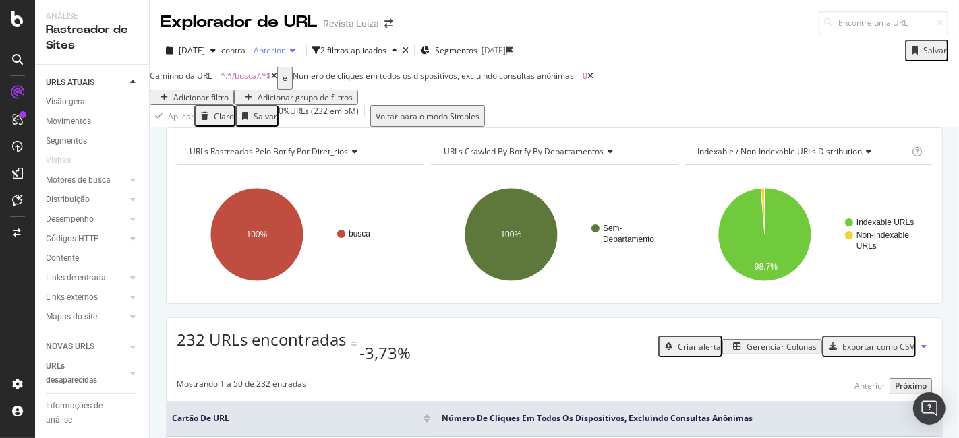
click at [301, 57] on div "Anterior" at bounding box center [274, 50] width 53 height 20
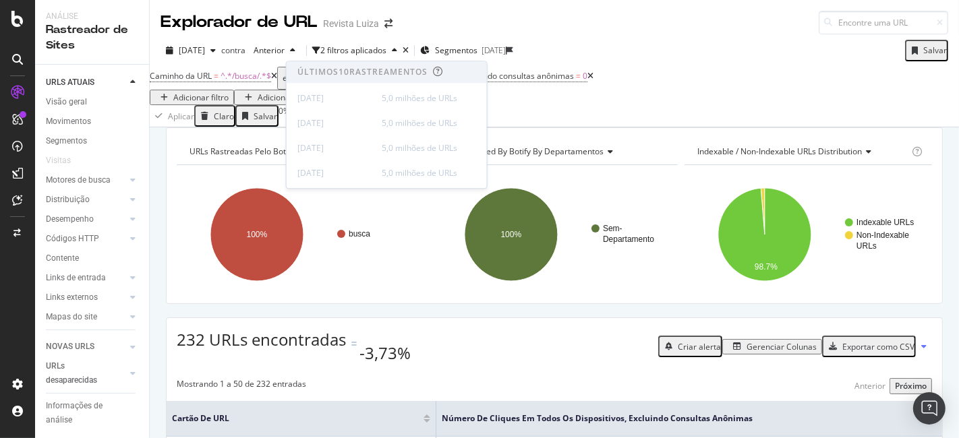
click at [173, 127] on div "URLs rastreadas pelo Botify por diret_rios Gráfico (por valor) Mesa Expandir Ex…" at bounding box center [554, 127] width 809 height 0
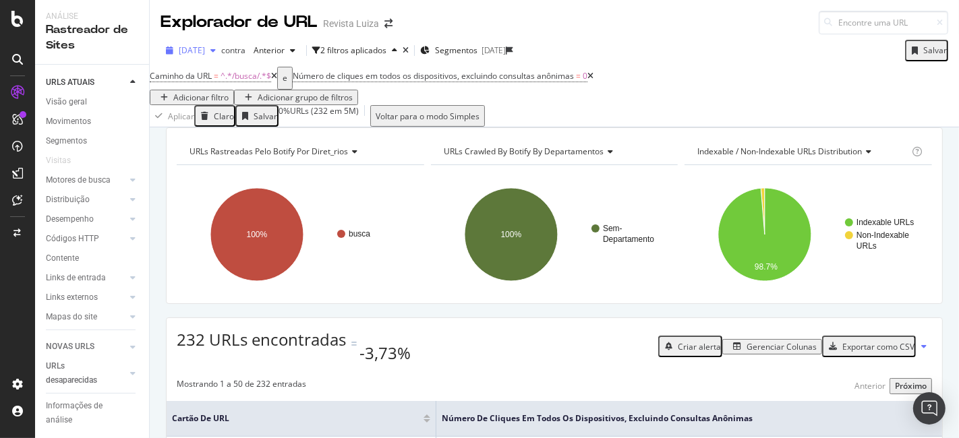
click at [205, 48] on font "[DATE]" at bounding box center [192, 49] width 26 height 11
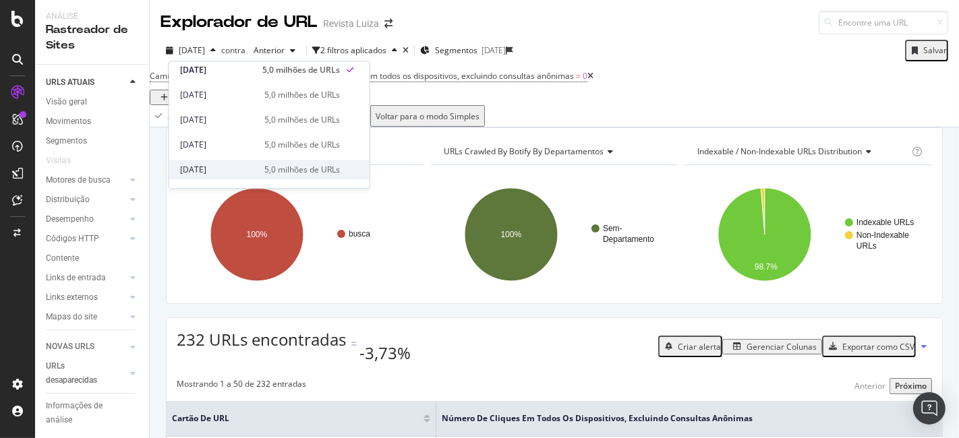
scroll to position [374, 0]
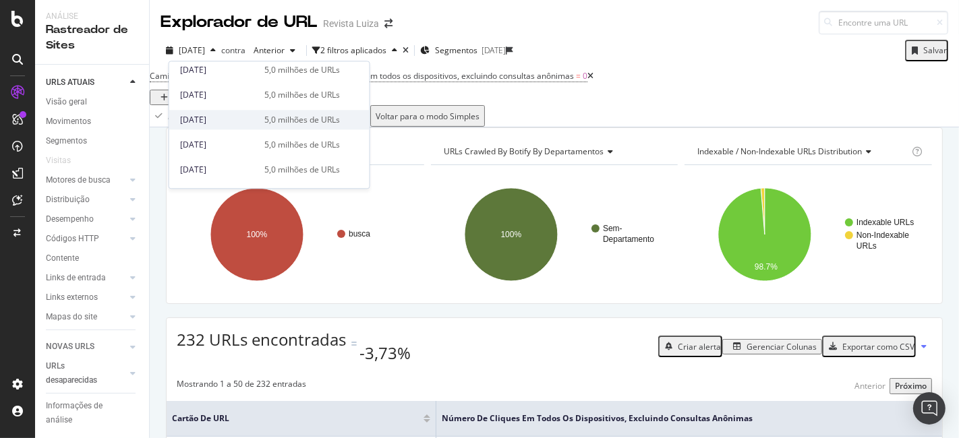
click at [297, 117] on font "5,0 milhões de URLs" at bounding box center [302, 119] width 76 height 11
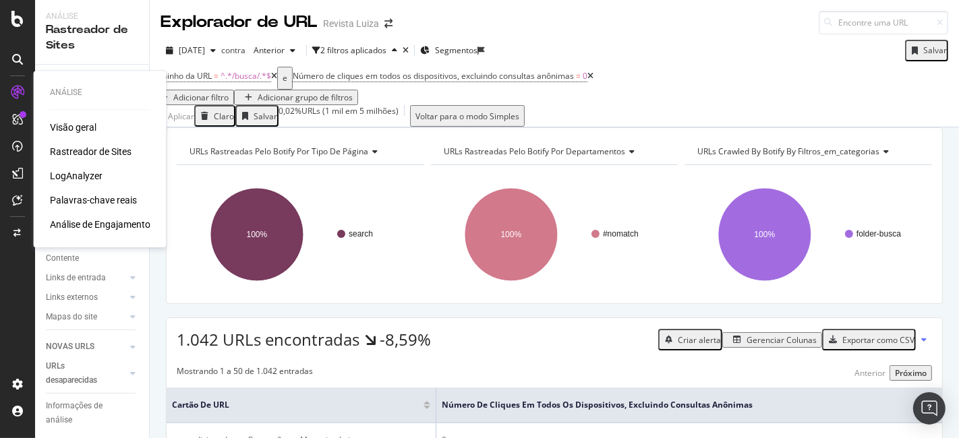
click at [76, 174] on font "LogAnalyzer" at bounding box center [76, 176] width 53 height 11
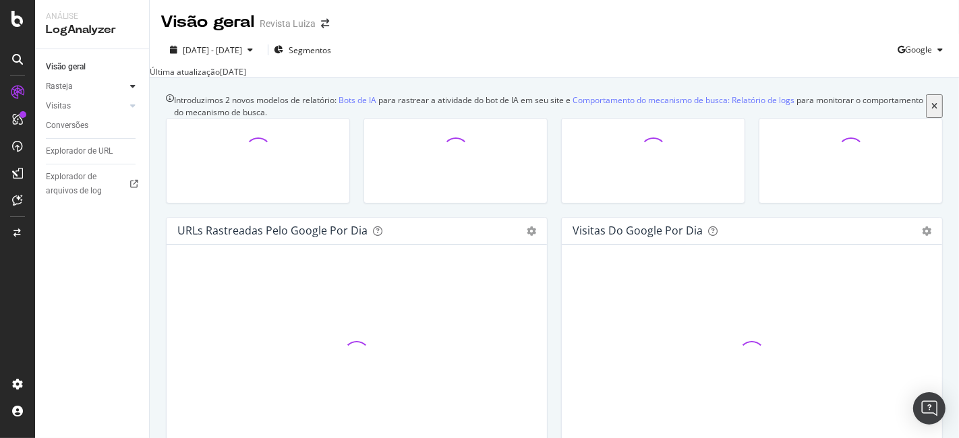
click at [133, 82] on icon at bounding box center [132, 86] width 5 height 8
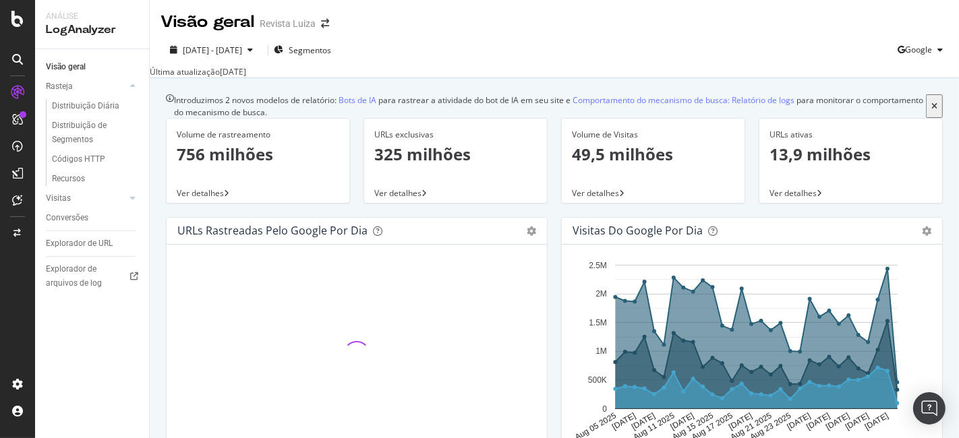
click at [242, 166] on font "756 milhões" at bounding box center [225, 155] width 96 height 22
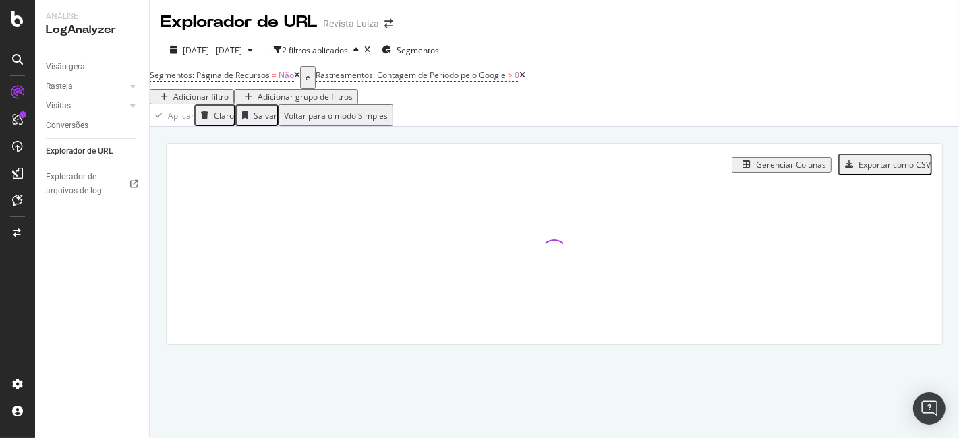
click at [525, 80] on icon at bounding box center [522, 75] width 6 height 8
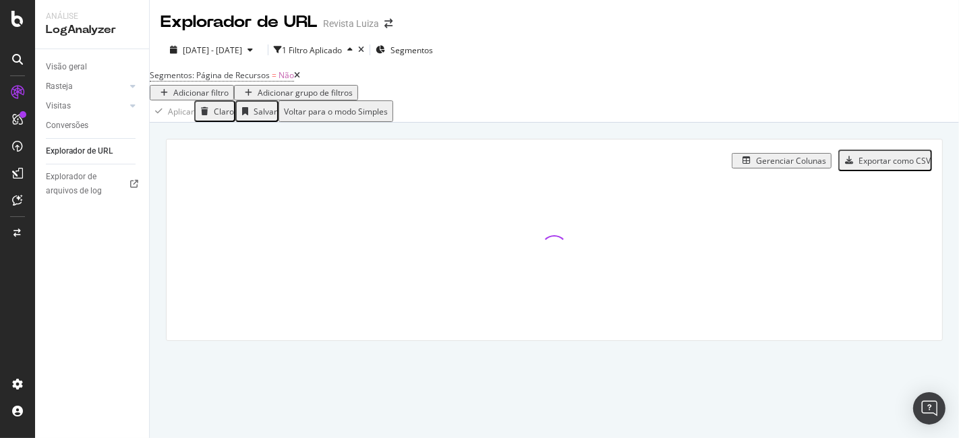
click at [300, 80] on icon at bounding box center [297, 75] width 6 height 8
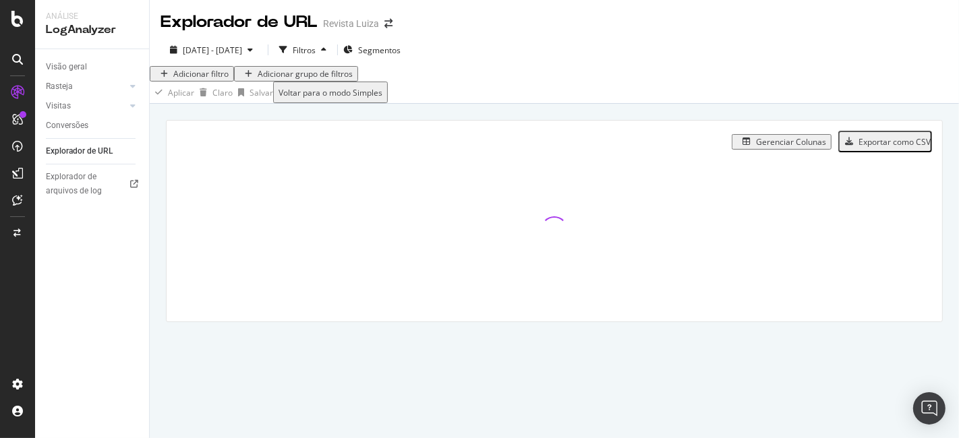
click at [214, 82] on div "Adicionar filtro Adicionar grupo de filtros" at bounding box center [554, 74] width 809 height 16
click at [210, 80] on font "Adicionar filtro" at bounding box center [200, 73] width 55 height 11
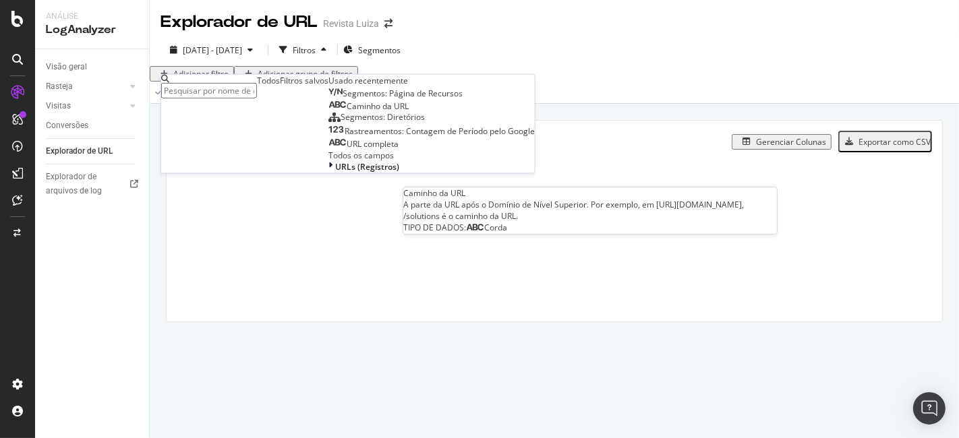
click at [328, 112] on div "Caminho da URL" at bounding box center [368, 106] width 80 height 11
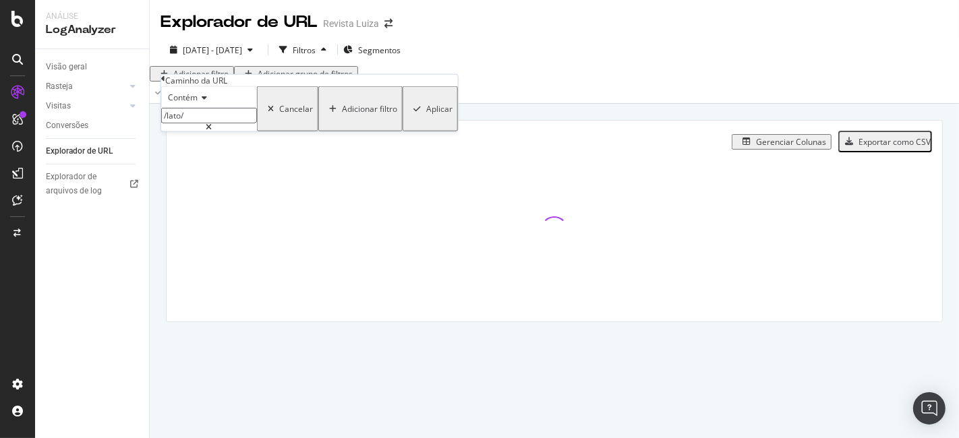
click at [218, 123] on input "/lato/" at bounding box center [209, 116] width 96 height 16
click at [216, 123] on input "/lato/" at bounding box center [209, 116] width 96 height 16
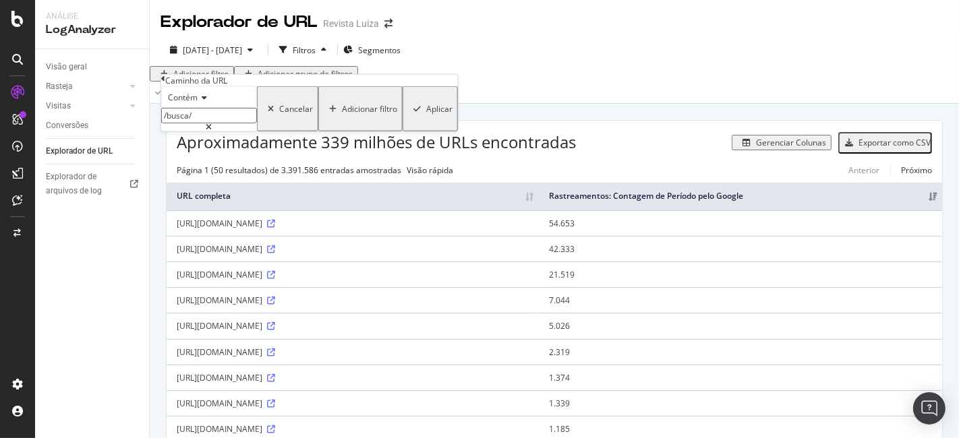
type input "/busca/"
click at [408, 129] on div "Aplicar" at bounding box center [430, 108] width 44 height 41
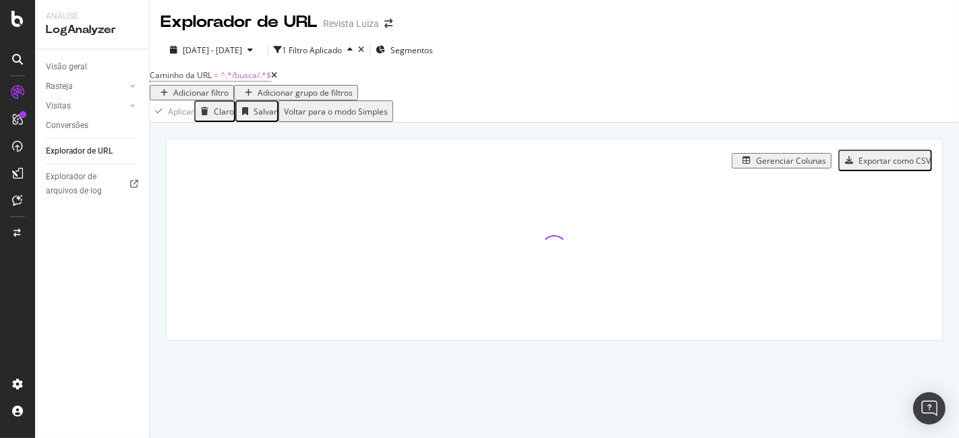
click at [229, 89] on font "Adicionar filtro" at bounding box center [200, 92] width 55 height 11
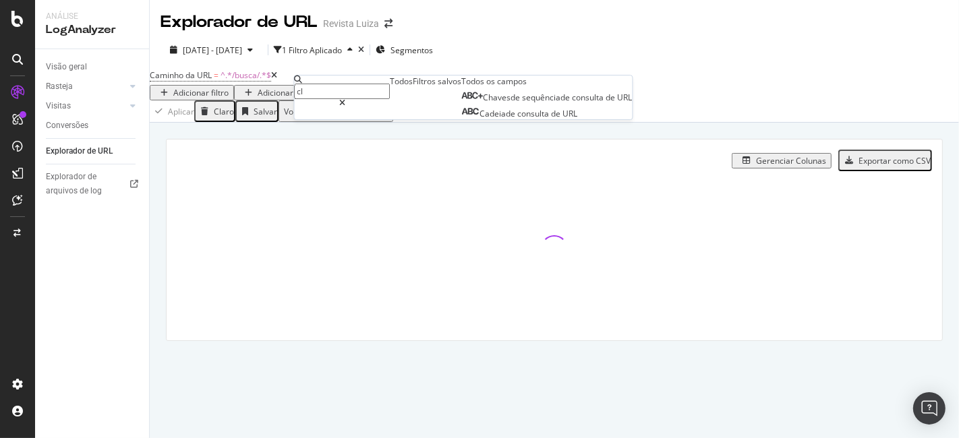
type input "c"
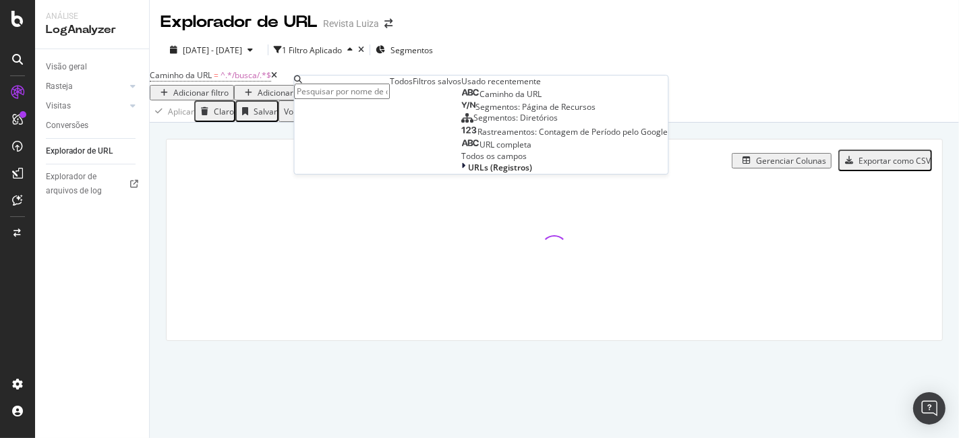
click at [590, 96] on div "Caminho da URL = ^.*/busca/.*$ Adicionar filtro Adicionar grupo de filtros" at bounding box center [554, 83] width 809 height 34
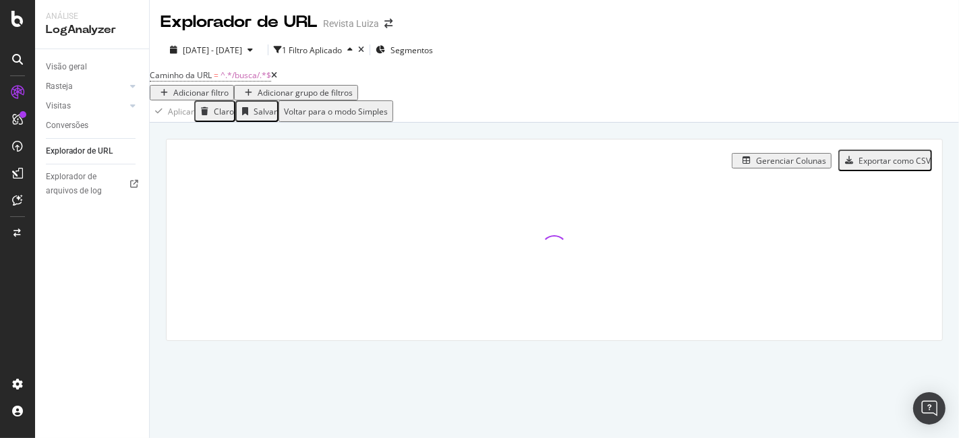
click at [229, 88] on font "Adicionar filtro" at bounding box center [200, 92] width 55 height 11
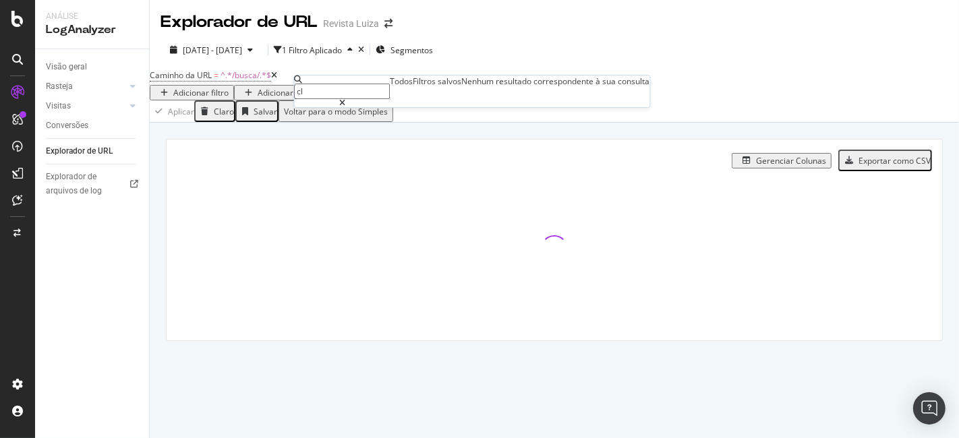
type input "c"
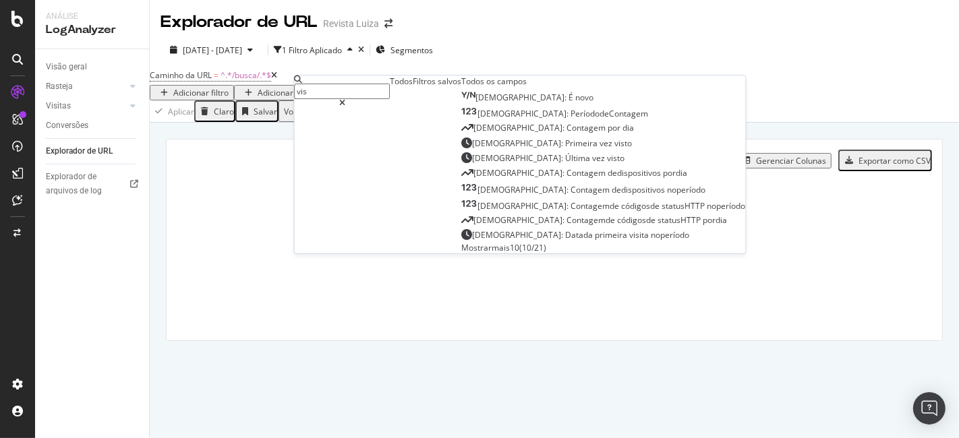
type input "vis"
click at [492, 253] on font "mais" at bounding box center [501, 247] width 18 height 11
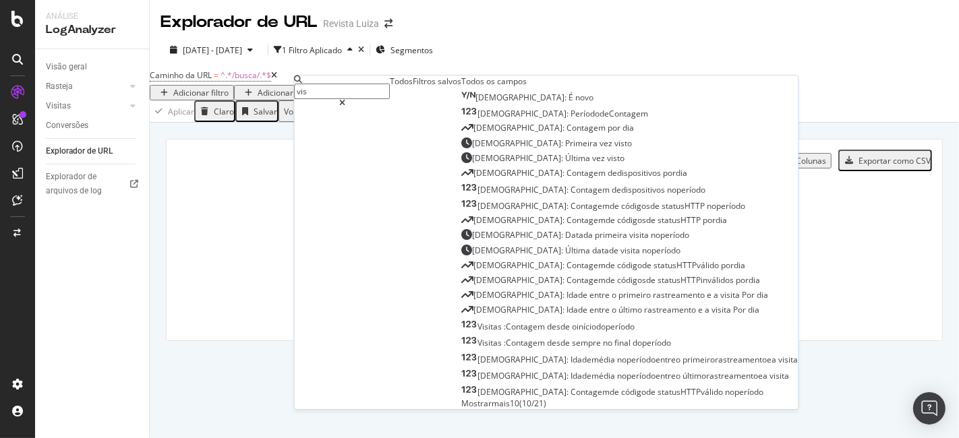
click at [413, 87] on div "Filtros salvos" at bounding box center [437, 81] width 49 height 11
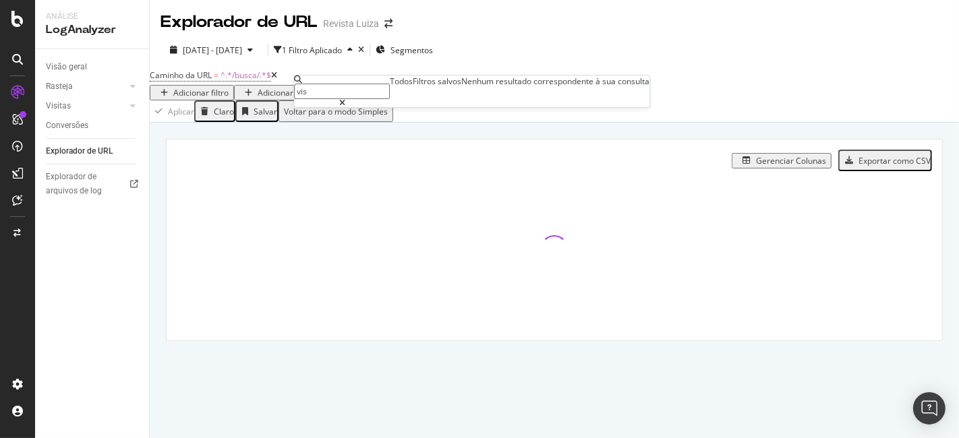
click at [390, 87] on font "Todos" at bounding box center [401, 81] width 23 height 11
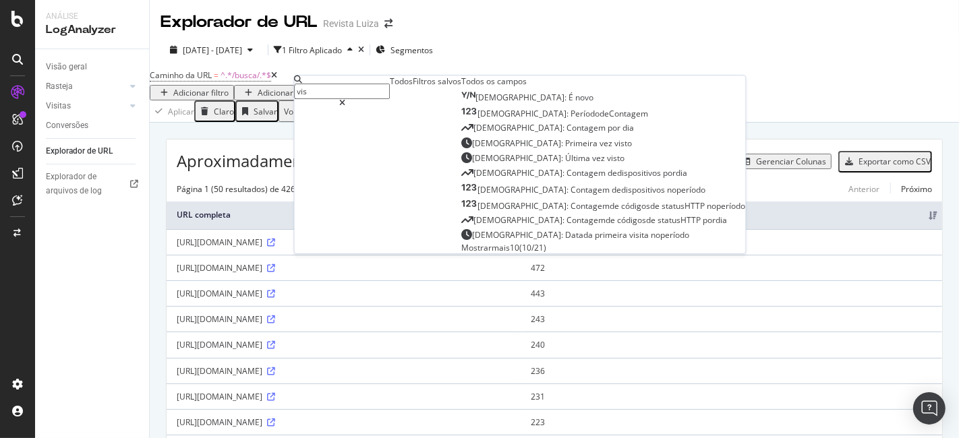
click at [345, 99] on icon at bounding box center [342, 103] width 6 height 8
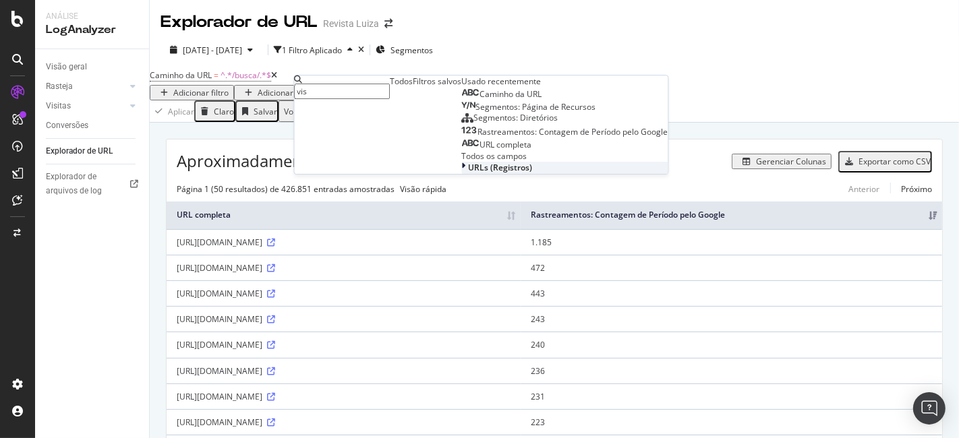
click at [469, 174] on font "URLs (Registros)" at bounding box center [501, 167] width 64 height 11
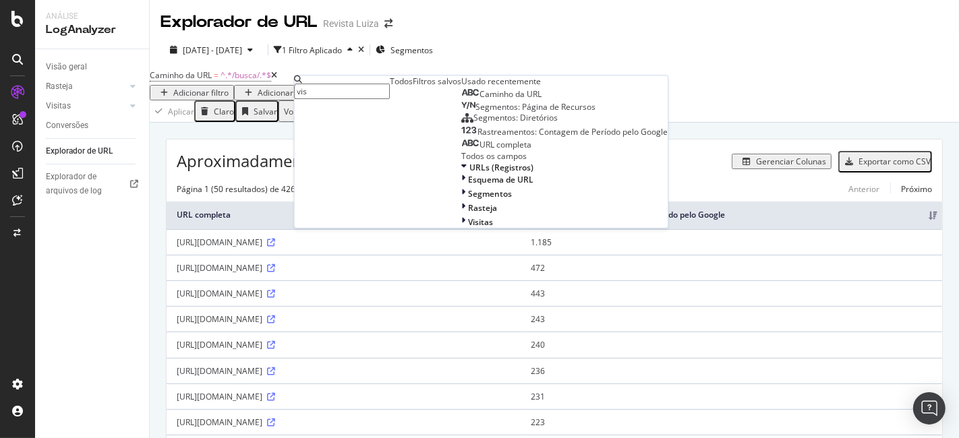
click at [760, 166] on font "Gerenciar Colunas" at bounding box center [791, 161] width 70 height 11
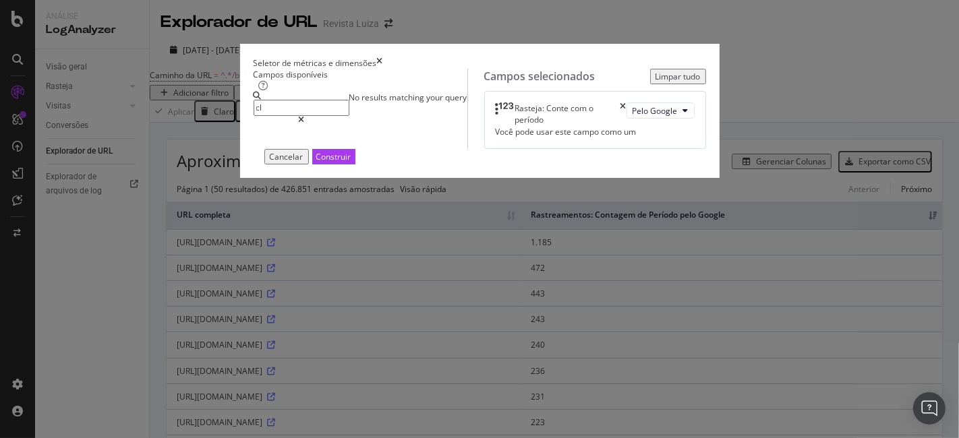
type input "c"
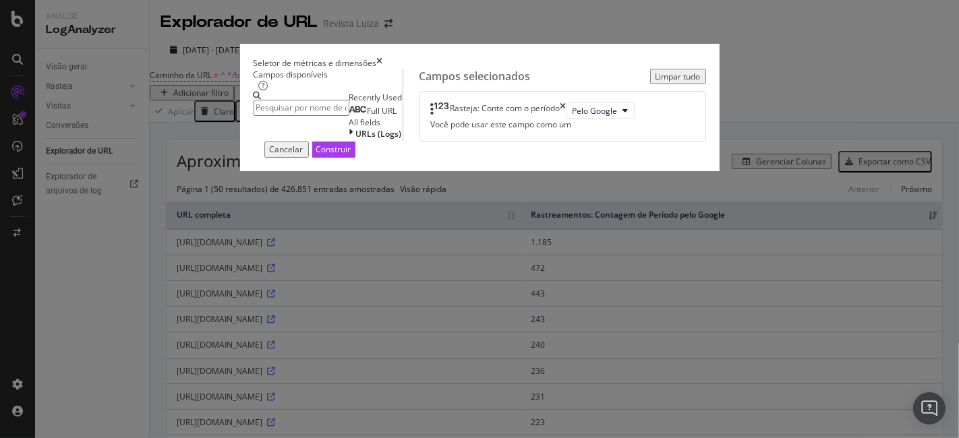
click at [566, 119] on div "Rasteja: Conte com o período" at bounding box center [498, 110] width 135 height 16
click at [566, 119] on icon "vezes" at bounding box center [563, 110] width 6 height 16
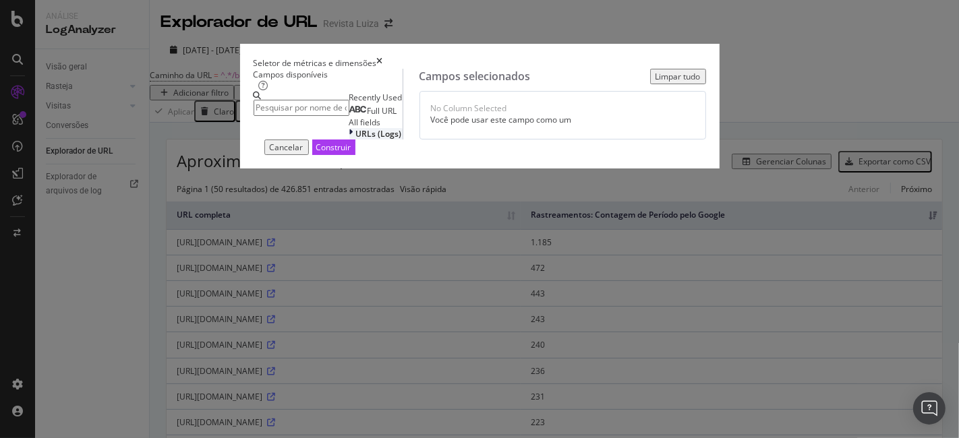
click at [356, 140] on span "URLs (Logs)" at bounding box center [379, 133] width 46 height 11
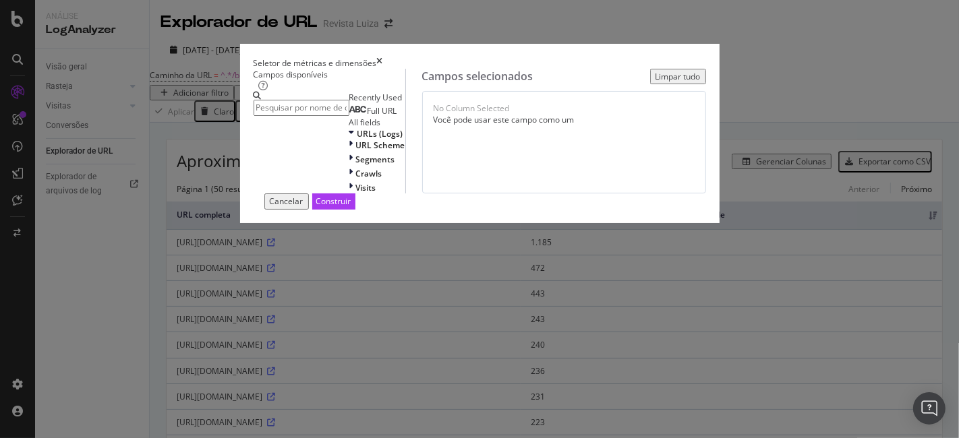
click at [349, 117] on div "Full URL" at bounding box center [373, 111] width 48 height 11
click at [349, 179] on div "modal" at bounding box center [352, 173] width 7 height 11
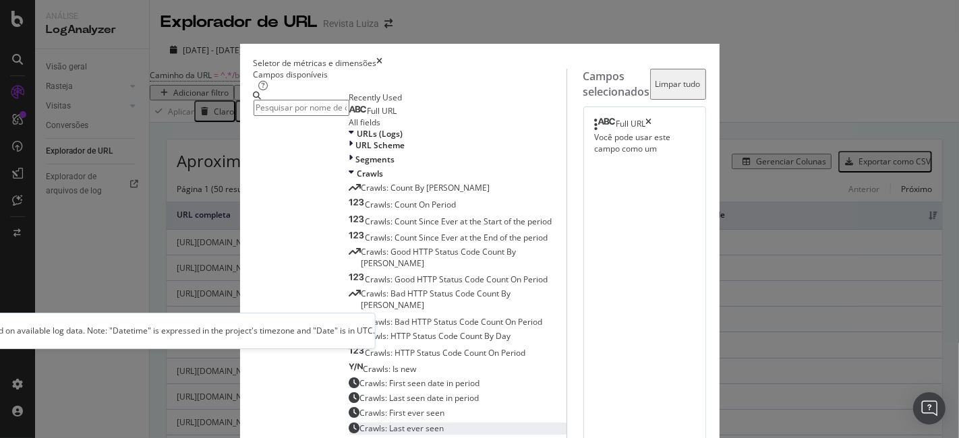
scroll to position [239, 0]
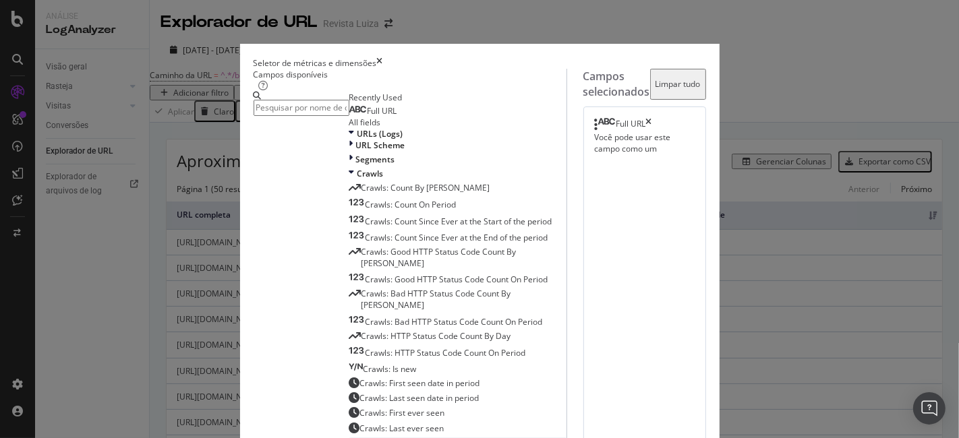
click at [356, 437] on span "Visits" at bounding box center [366, 442] width 20 height 11
click at [349, 151] on div "modal" at bounding box center [352, 145] width 7 height 11
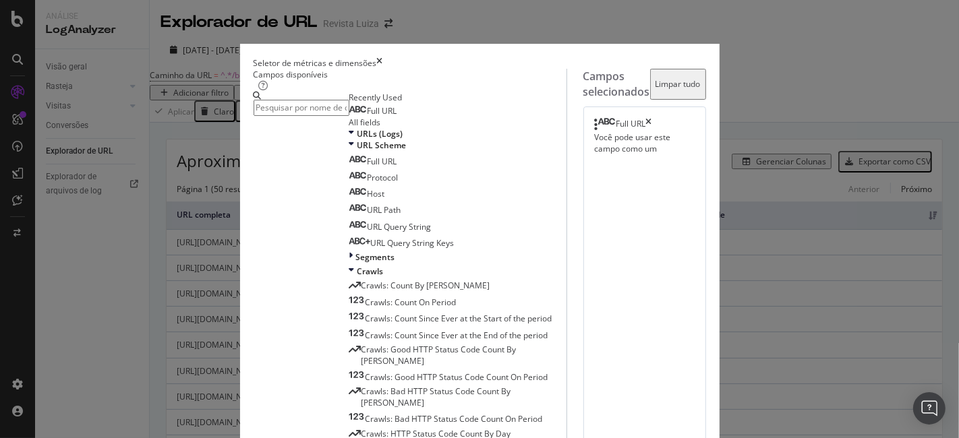
scroll to position [150, 0]
click at [349, 251] on div "Segments" at bounding box center [457, 256] width 217 height 11
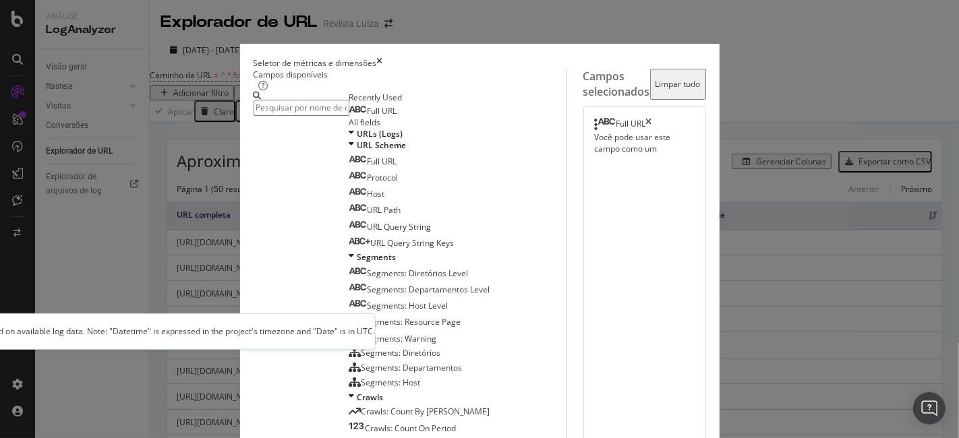
scroll to position [823, 0]
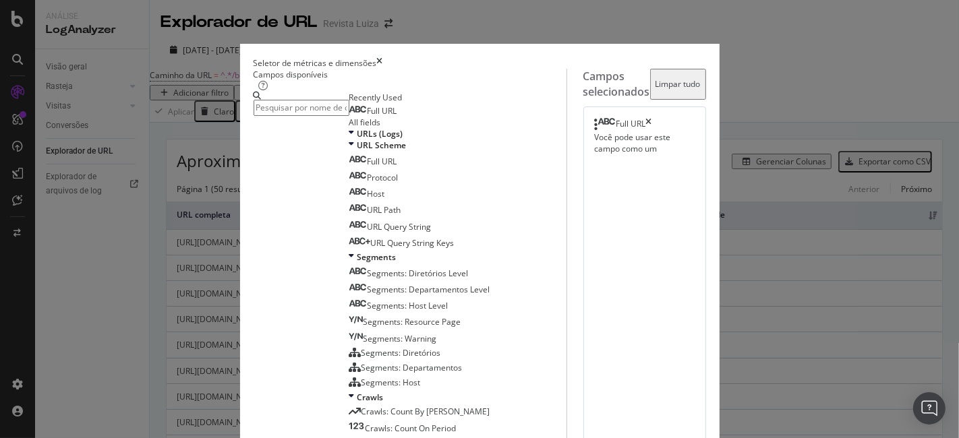
click at [383, 57] on icon "vezes" at bounding box center [380, 62] width 6 height 11
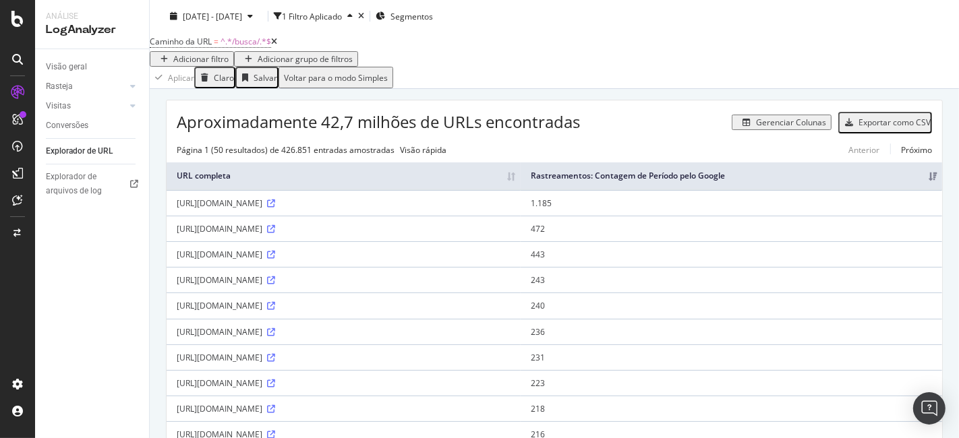
scroll to position [0, 0]
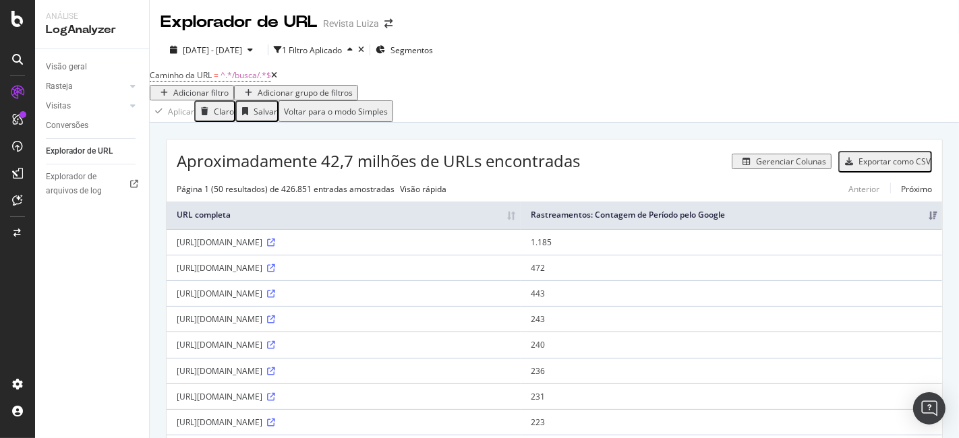
click at [88, 146] on font "Explorador de URL" at bounding box center [79, 150] width 67 height 9
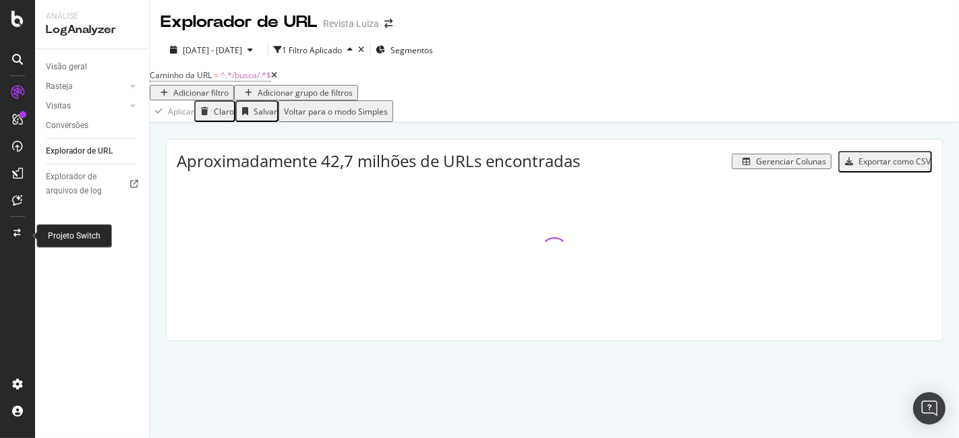
click at [15, 226] on div at bounding box center [17, 233] width 32 height 22
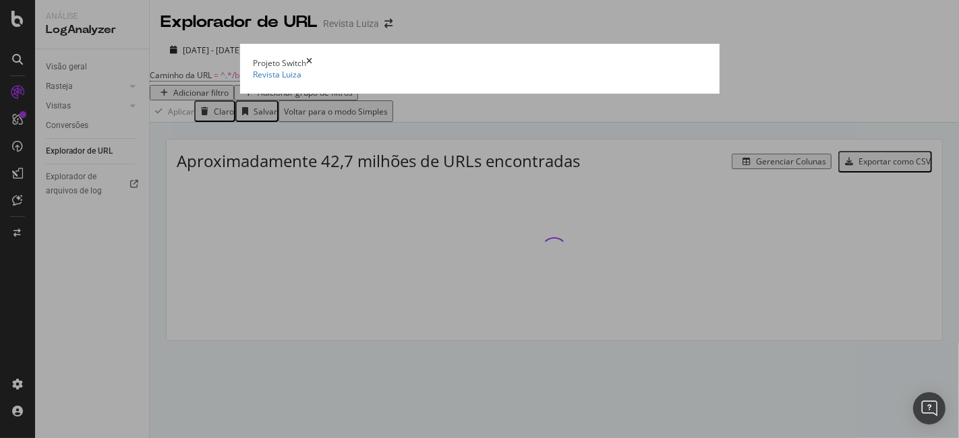
click at [706, 57] on div "Projeto Switch" at bounding box center [479, 62] width 452 height 11
click at [313, 57] on icon "vezes" at bounding box center [310, 62] width 6 height 11
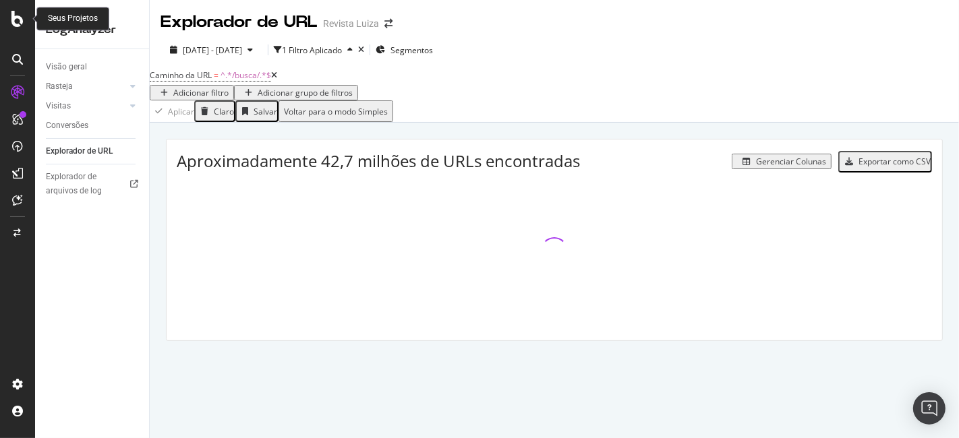
click at [14, 20] on icon at bounding box center [17, 19] width 12 height 16
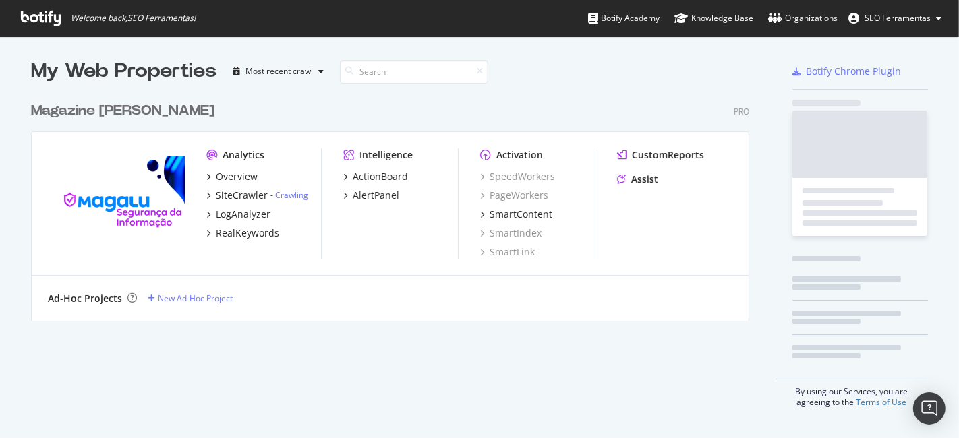
scroll to position [427, 936]
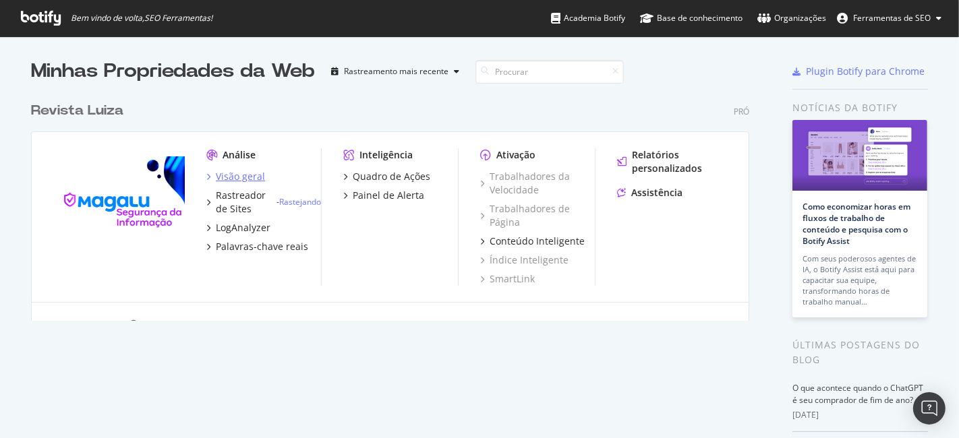
click at [251, 173] on font "Visão geral" at bounding box center [240, 176] width 49 height 13
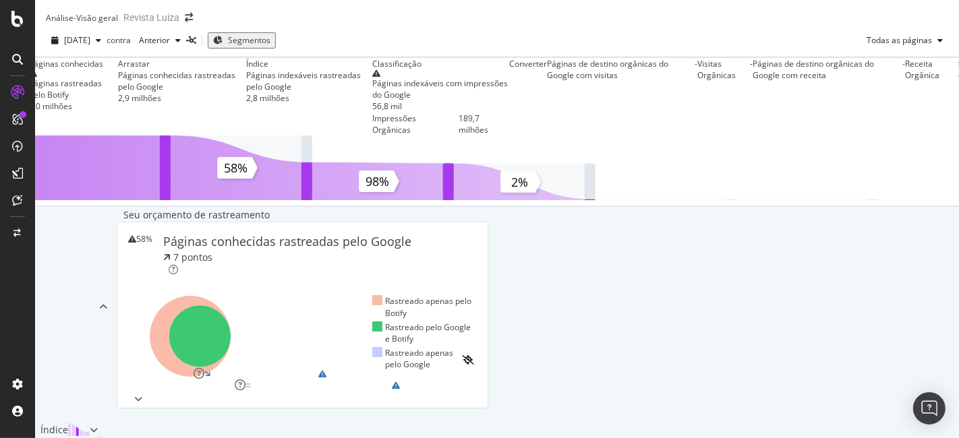
scroll to position [159, 0]
click at [19, 5] on div at bounding box center [17, 219] width 35 height 438
click at [20, 22] on icon at bounding box center [17, 19] width 12 height 16
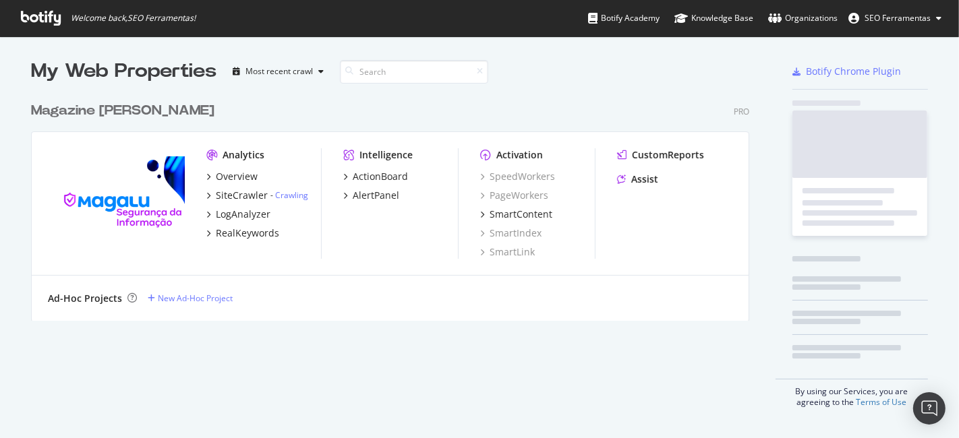
scroll to position [427, 936]
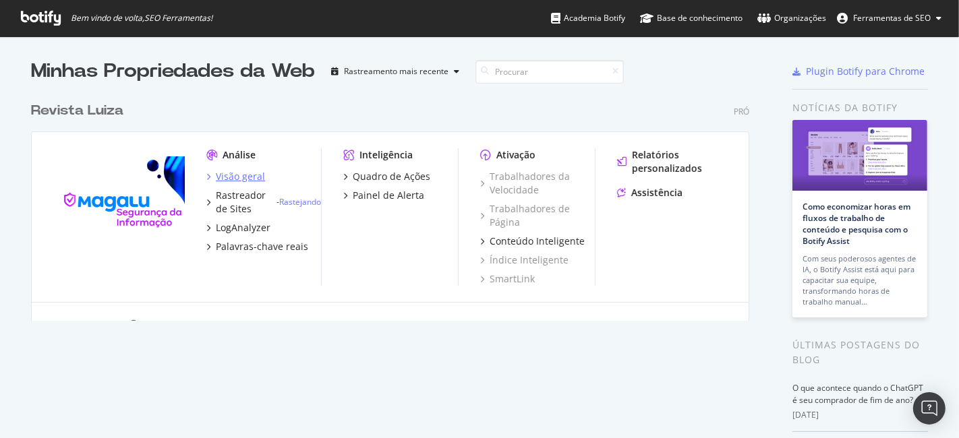
click at [233, 172] on font "Visão geral" at bounding box center [240, 176] width 49 height 13
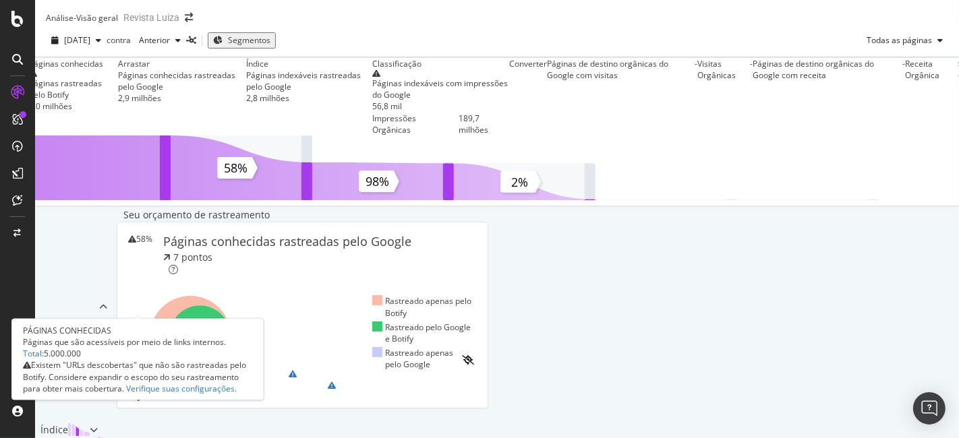
click at [72, 112] on font "5,0 milhões" at bounding box center [50, 105] width 43 height 11
click at [118, 69] on div "Páginas conhecidas" at bounding box center [73, 63] width 89 height 11
click at [72, 112] on font "5,0 milhões" at bounding box center [50, 105] width 43 height 11
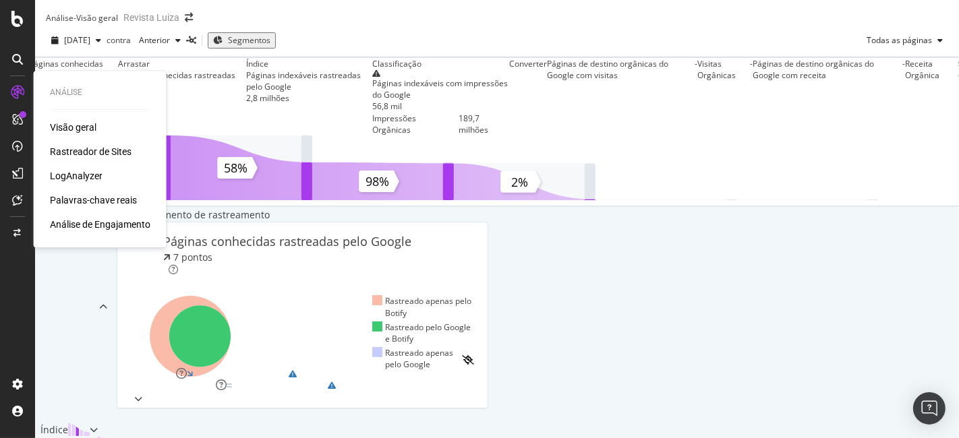
click at [92, 151] on font "Rastreador de Sites" at bounding box center [91, 151] width 82 height 11
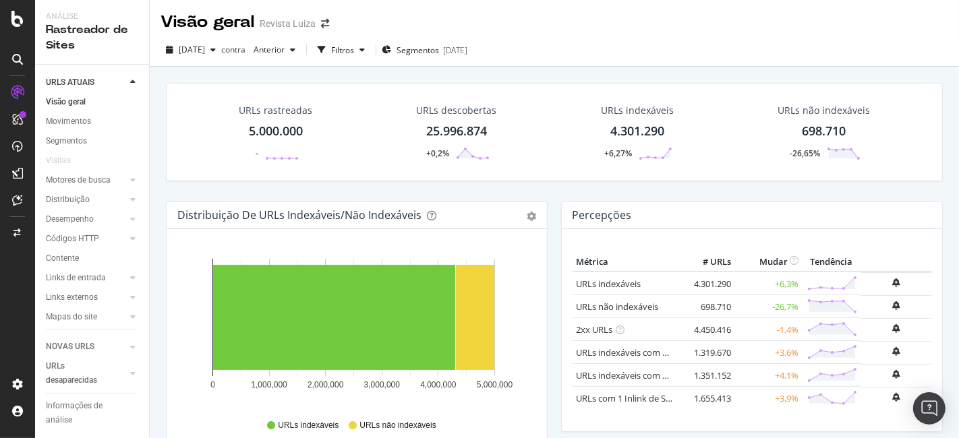
click at [261, 117] on div "URLs rastreadas 5.000.000 -" at bounding box center [275, 132] width 100 height 70
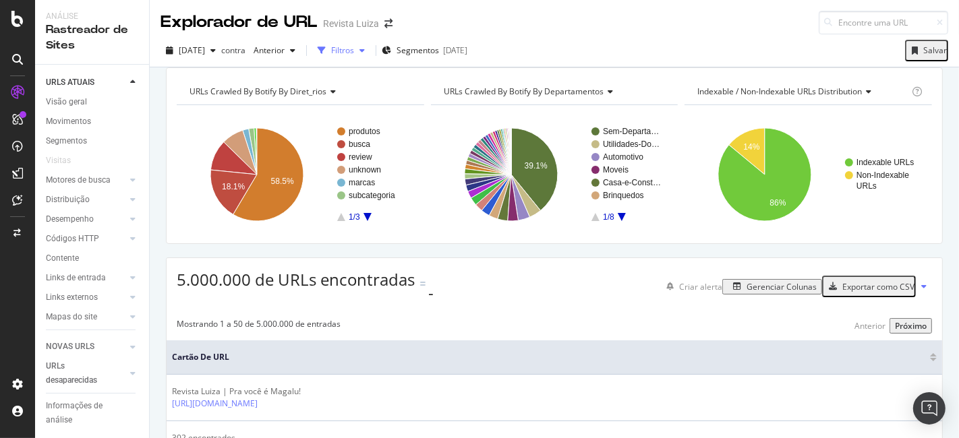
click at [354, 50] on font "Filtros" at bounding box center [342, 49] width 23 height 11
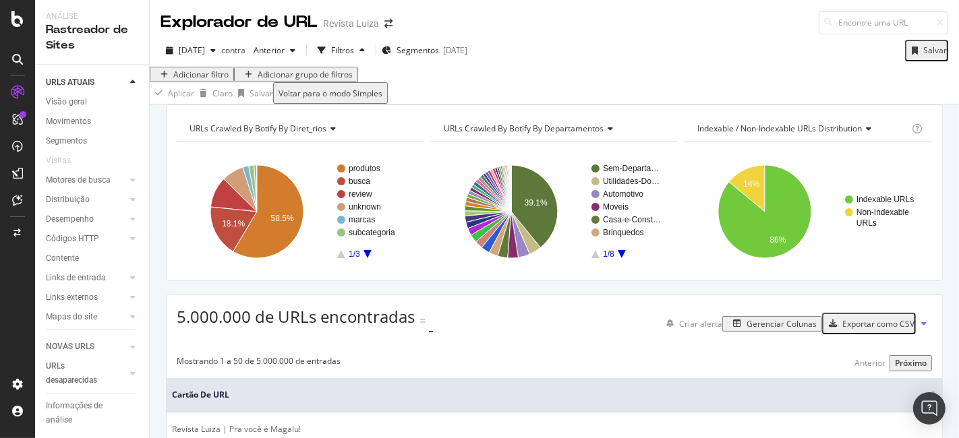
click at [228, 80] on font "Adicionar filtro" at bounding box center [200, 74] width 55 height 11
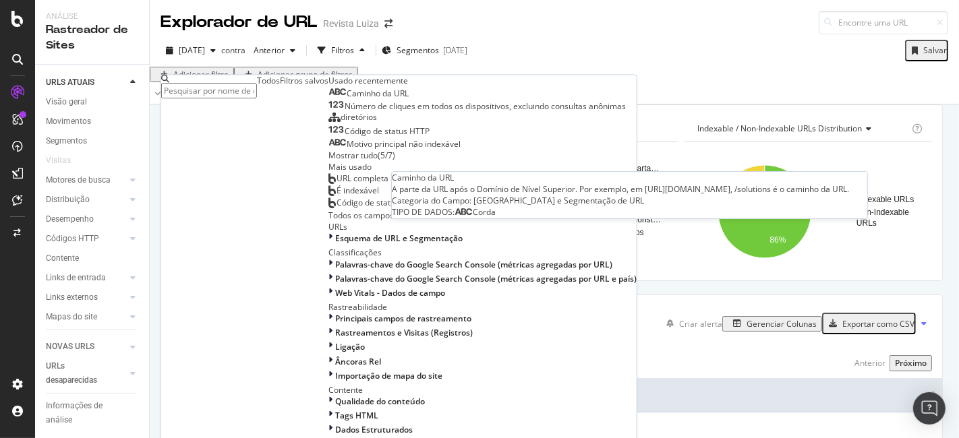
click at [346, 100] on div "Caminho da URL" at bounding box center [377, 94] width 62 height 11
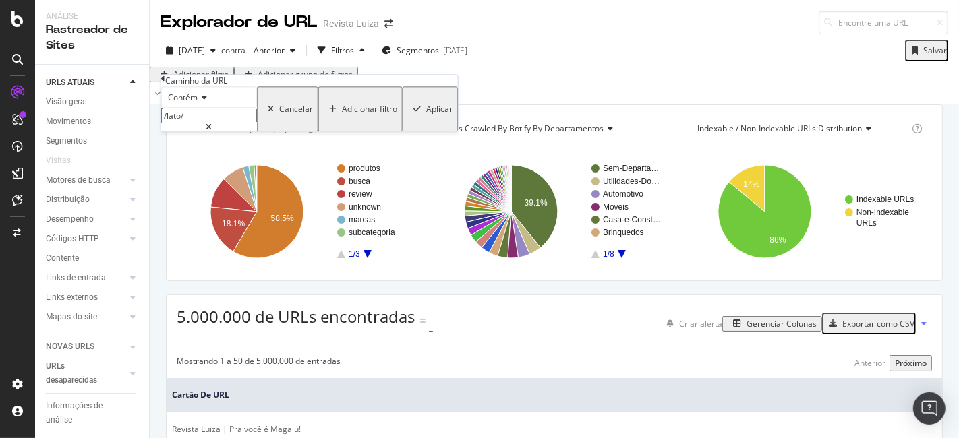
click at [214, 124] on input "/lato/" at bounding box center [209, 117] width 96 height 16
type input "/busca/"
click at [328, 132] on div "Contém /busca/ Cancelar Adicionar filtro Aplicar" at bounding box center [309, 109] width 297 height 45
click at [426, 115] on font "Aplicar" at bounding box center [439, 109] width 26 height 11
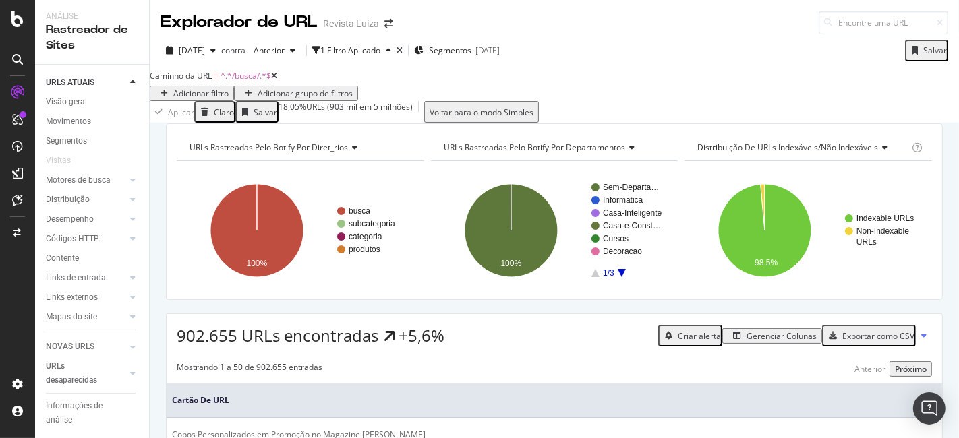
click at [229, 90] on font "Adicionar filtro" at bounding box center [200, 93] width 55 height 11
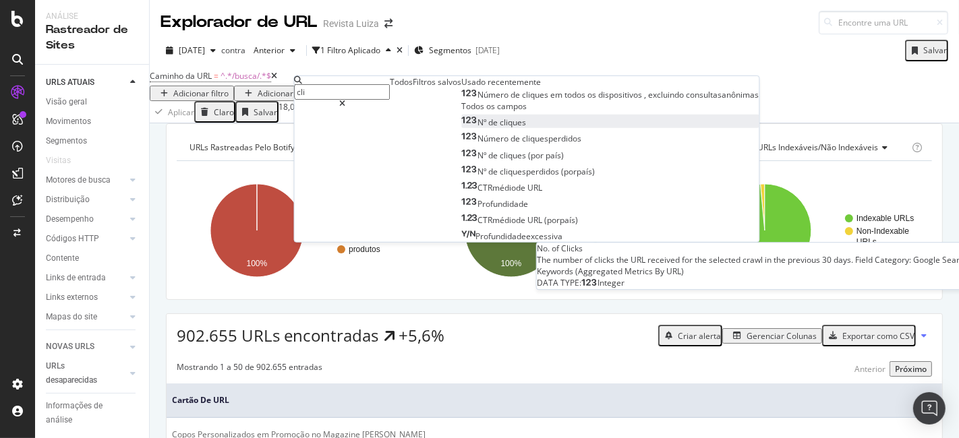
type input "cli"
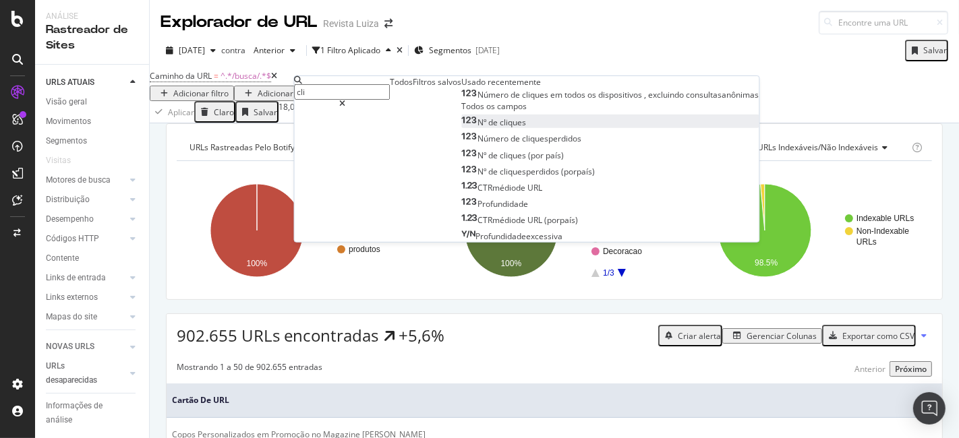
click at [500, 128] on font "cliques" at bounding box center [513, 122] width 26 height 11
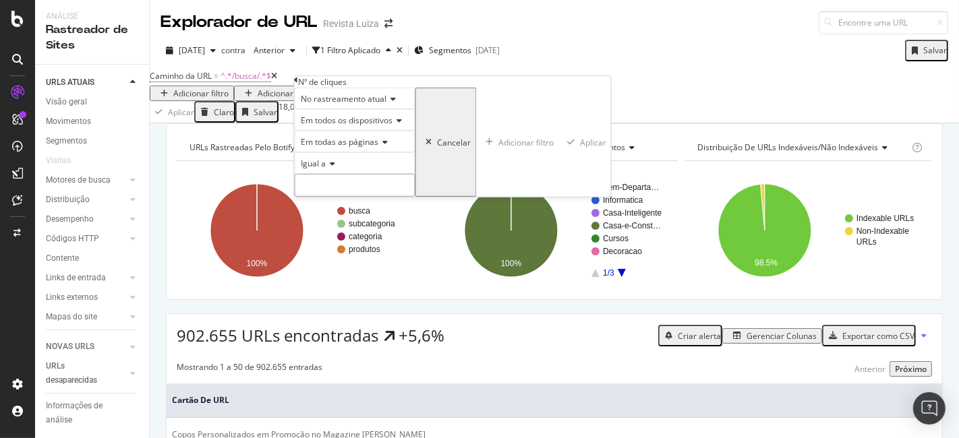
click at [348, 197] on input "number" at bounding box center [355, 185] width 121 height 23
click at [331, 168] on icon at bounding box center [330, 164] width 9 height 8
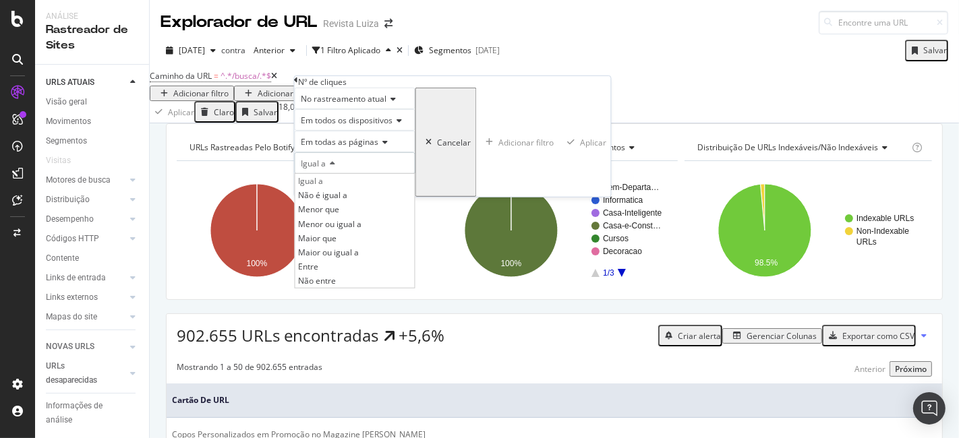
click at [396, 152] on div "Em todas as páginas" at bounding box center [355, 142] width 121 height 22
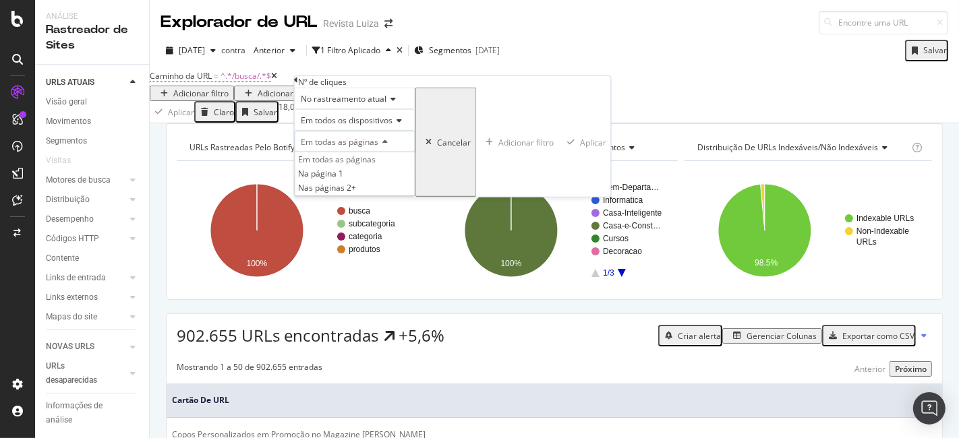
click at [415, 174] on div "Em todas as páginas Na página 1 Nas páginas 2+" at bounding box center [355, 174] width 121 height 44
click at [415, 197] on input "number" at bounding box center [355, 185] width 121 height 23
click at [415, 174] on div "Igual a" at bounding box center [355, 163] width 121 height 22
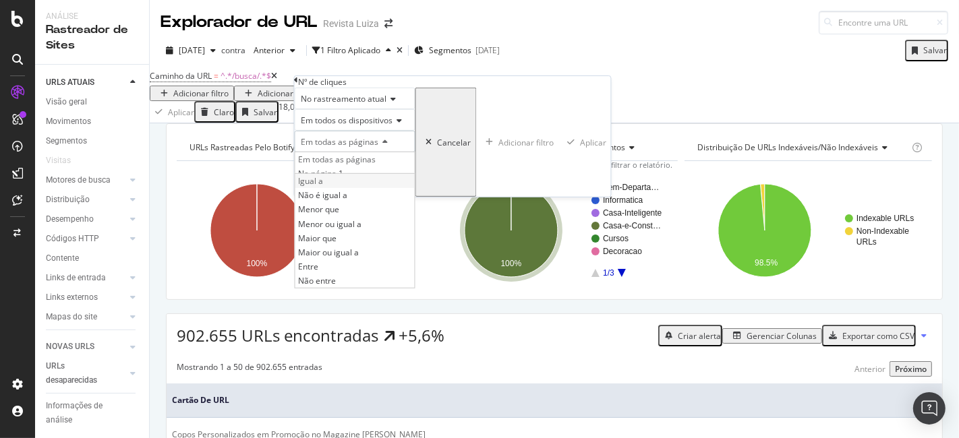
click at [371, 188] on div "Igual a" at bounding box center [354, 181] width 119 height 14
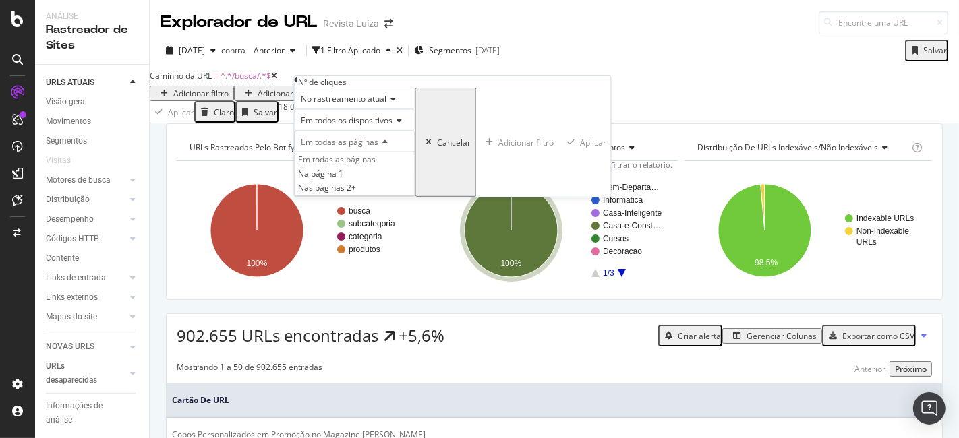
click at [415, 152] on div "Em todas as páginas" at bounding box center [355, 142] width 121 height 22
click at [361, 197] on input "number" at bounding box center [355, 185] width 121 height 23
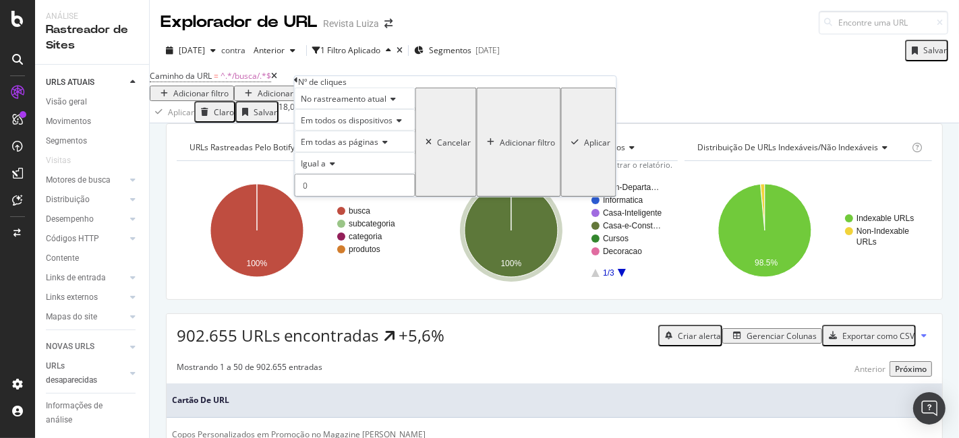
type input "0"
click at [584, 148] on font "Aplicar" at bounding box center [597, 141] width 26 height 11
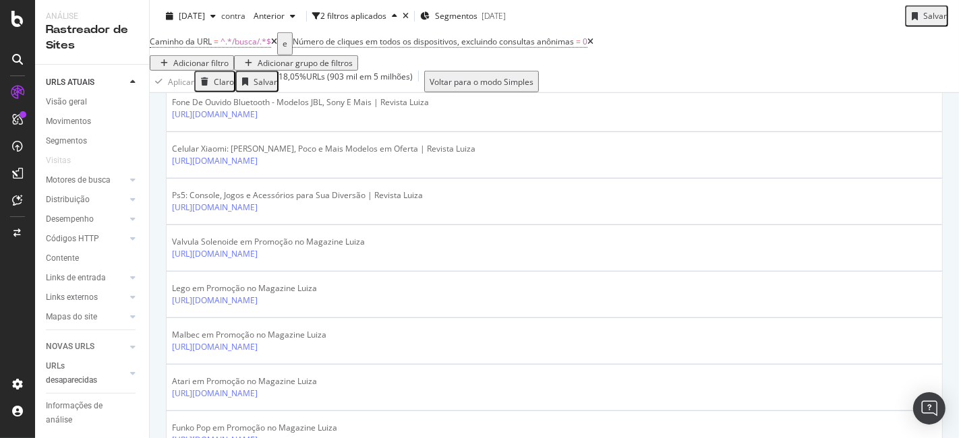
scroll to position [473, 0]
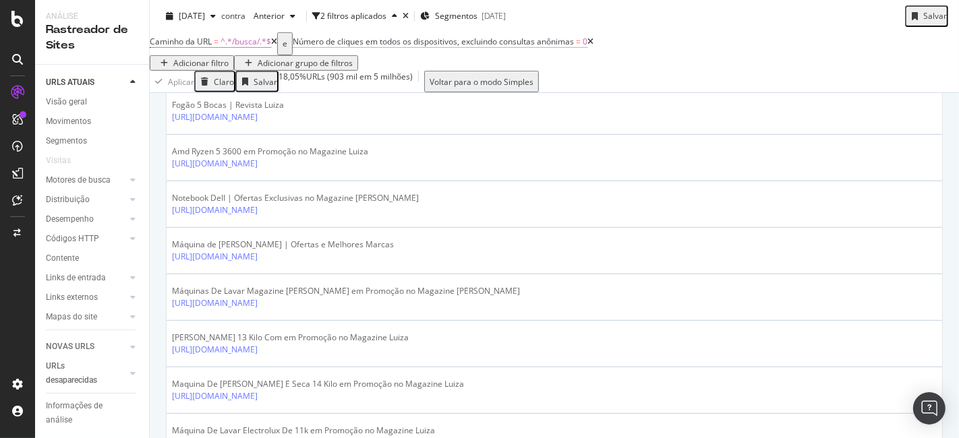
click at [473, 47] on font "Número de cliques em todos os dispositivos, excluindo consultas anônimas" at bounding box center [433, 41] width 281 height 11
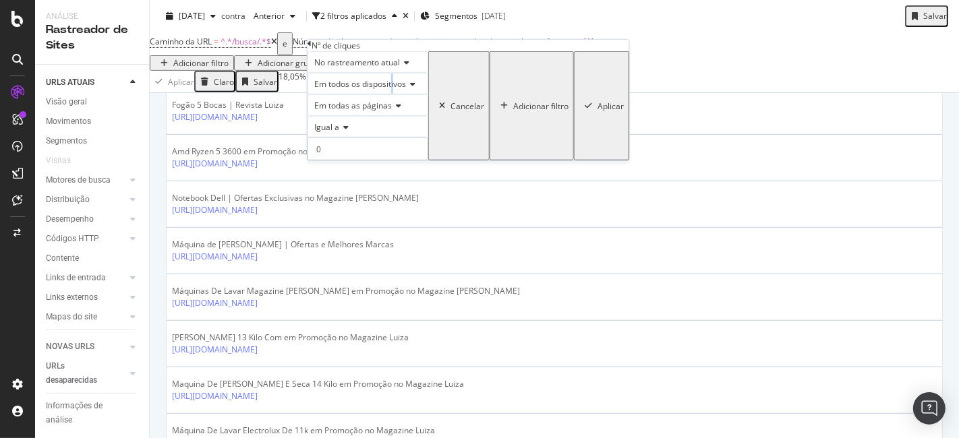
click at [397, 90] on font "Em todos os dispositivos" at bounding box center [360, 83] width 92 height 11
click at [398, 107] on font "Em todos os dispositivos" at bounding box center [357, 101] width 92 height 11
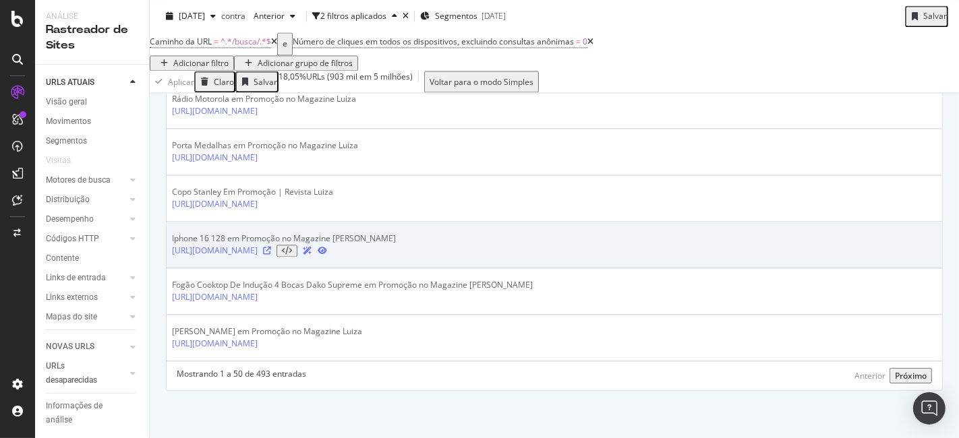
scroll to position [2496, 0]
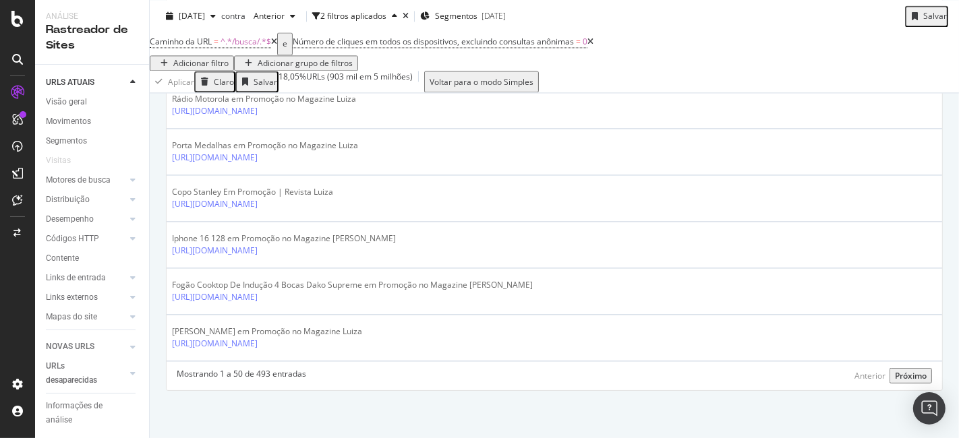
click at [905, 375] on font "Próximo" at bounding box center [911, 375] width 32 height 11
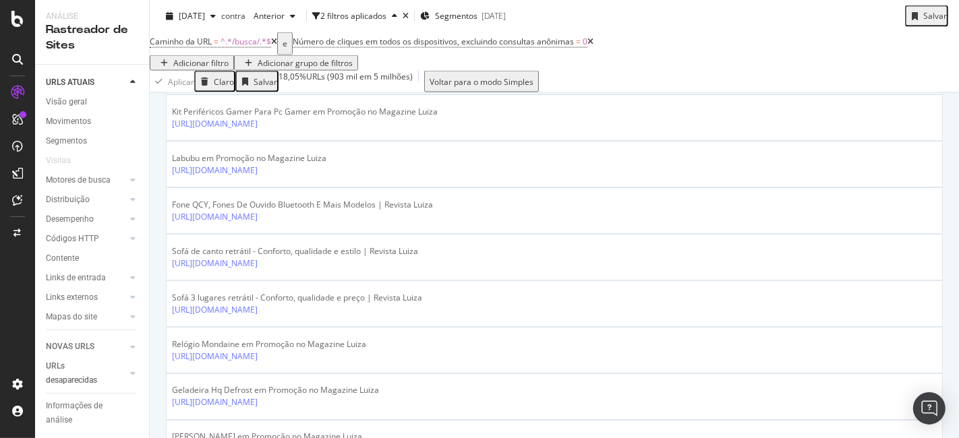
scroll to position [1597, 0]
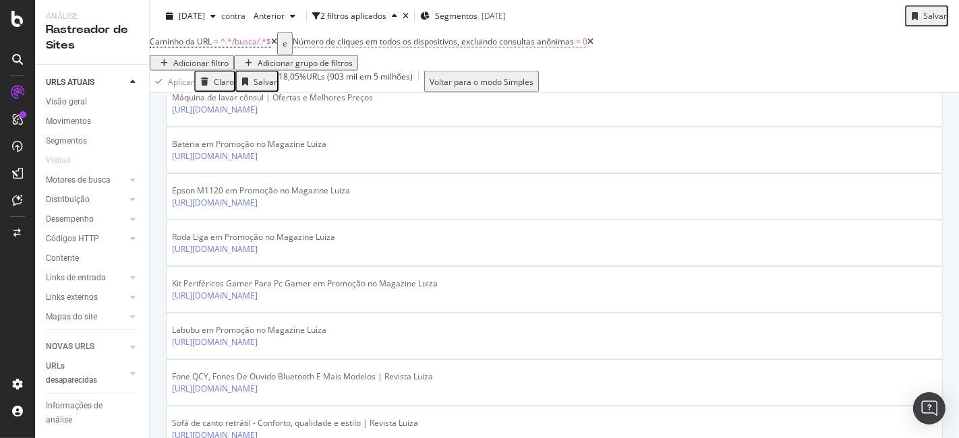
click at [393, 47] on font "Número de cliques em todos os dispositivos, excluindo consultas anônimas" at bounding box center [433, 41] width 281 height 11
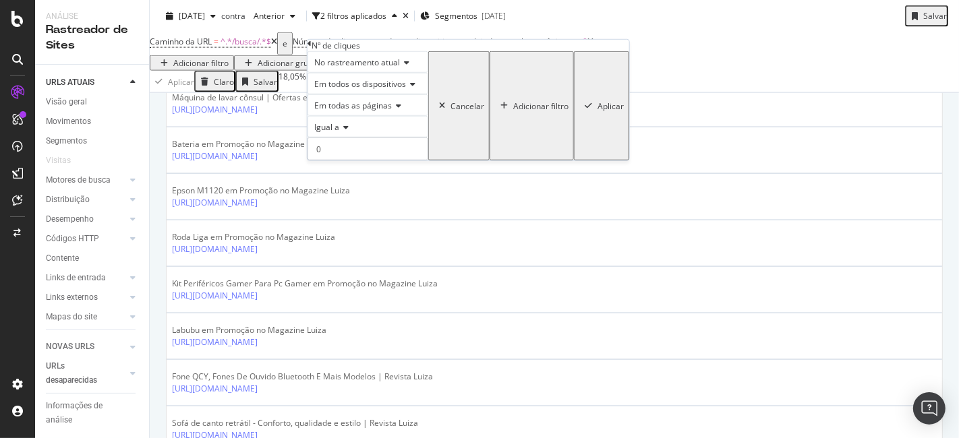
click at [414, 88] on icon at bounding box center [410, 84] width 9 height 8
click at [389, 123] on div "No desktop" at bounding box center [367, 116] width 119 height 14
click at [390, 68] on font "No rastreamento atual" at bounding box center [357, 62] width 86 height 11
click at [422, 73] on div "No rastreamento atual" at bounding box center [364, 62] width 115 height 22
click at [591, 111] on font "Aplicar" at bounding box center [604, 105] width 26 height 11
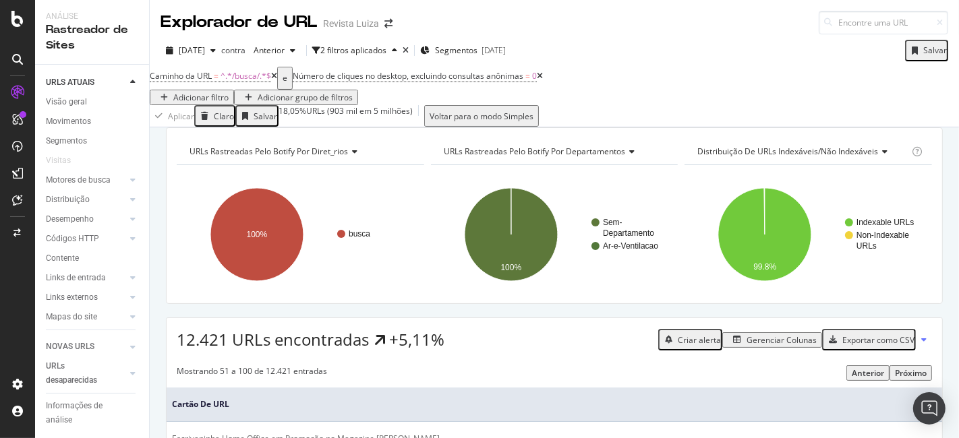
click at [229, 92] on font "Adicionar filtro" at bounding box center [200, 97] width 55 height 11
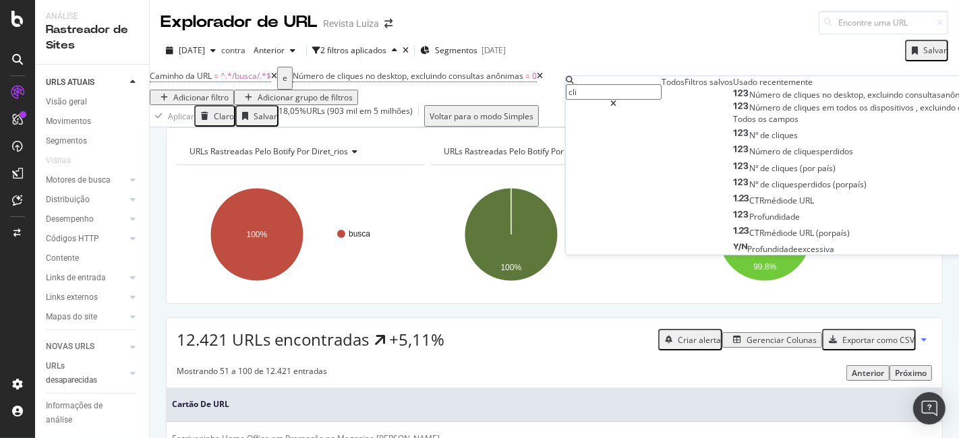
click at [751, 113] on div "Número de cliques em todos os dispositivos , excluindo consultas anônimas" at bounding box center [889, 107] width 281 height 11
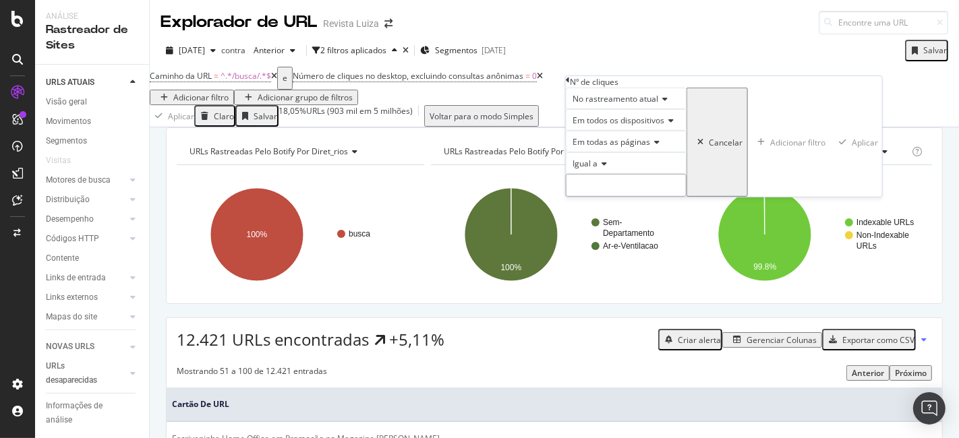
click at [622, 197] on input "number" at bounding box center [626, 185] width 121 height 23
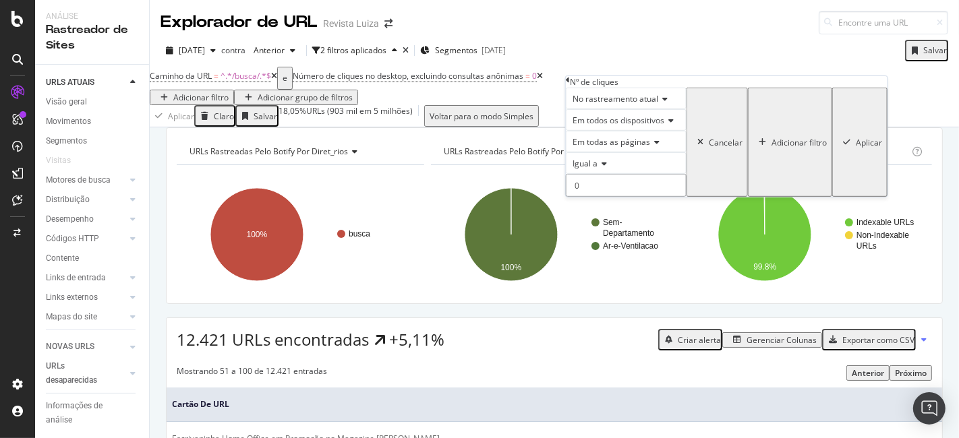
type input "0"
click at [855, 148] on font "Aplicar" at bounding box center [868, 141] width 26 height 11
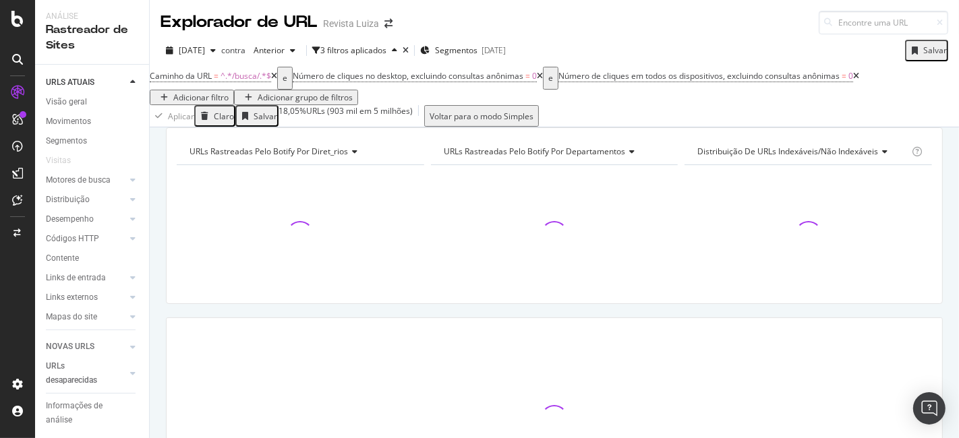
click at [543, 80] on icon at bounding box center [540, 76] width 6 height 8
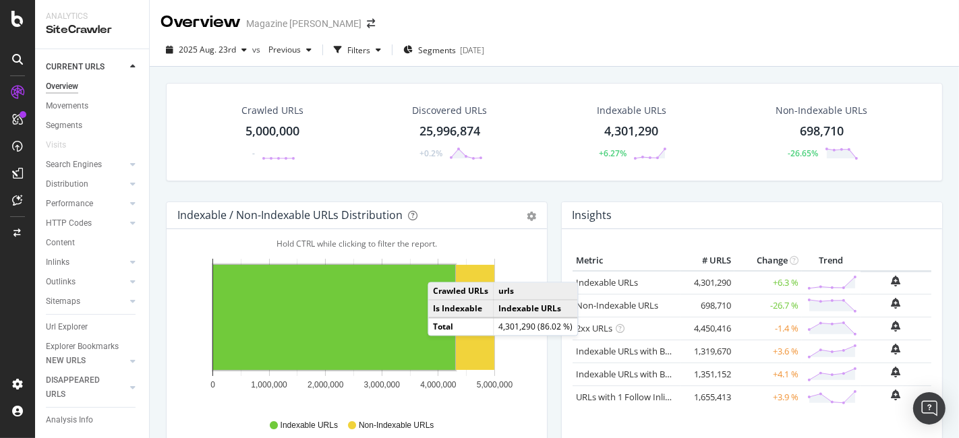
click at [274, 135] on div "5,000,000" at bounding box center [272, 132] width 54 height 18
